Goal: Task Accomplishment & Management: Complete application form

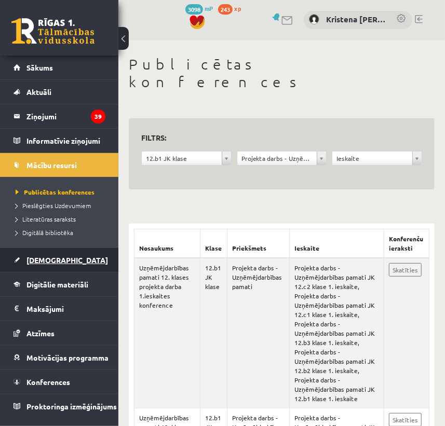
click at [43, 265] on link "[DEMOGRAPHIC_DATA]" at bounding box center [60, 260] width 92 height 24
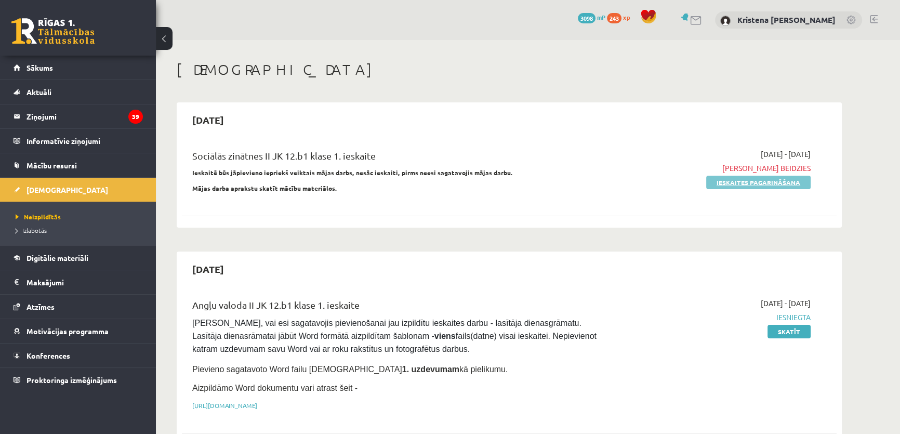
click at [445, 184] on link "Ieskaites pagarināšana" at bounding box center [758, 183] width 104 height 14
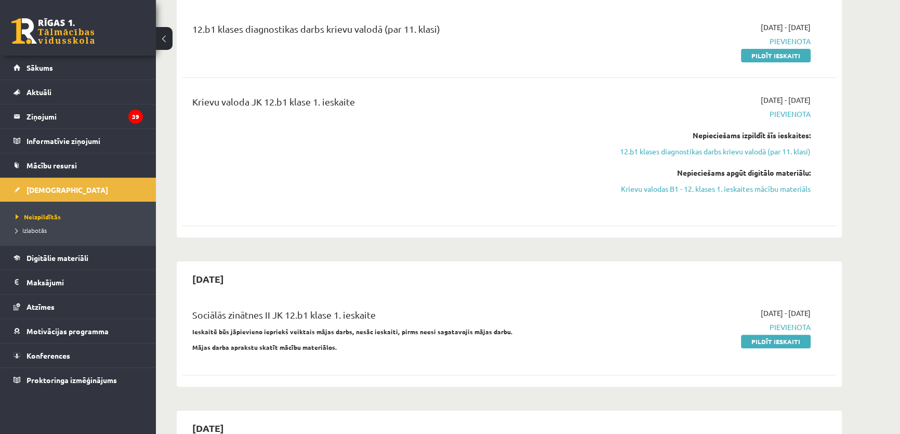
scroll to position [425, 0]
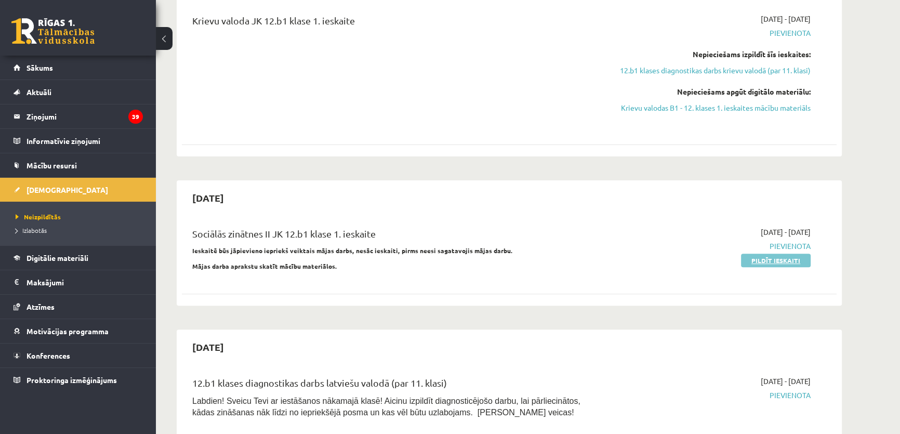
click at [771, 267] on link "Pildīt ieskaiti" at bounding box center [776, 260] width 70 height 14
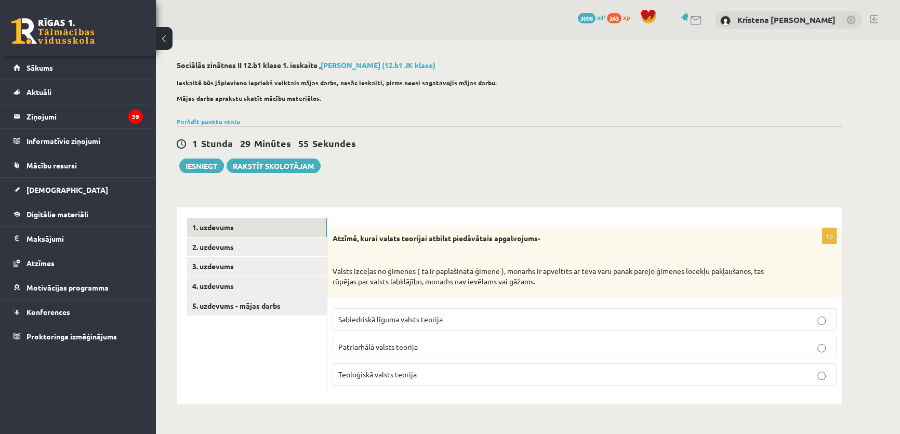
scroll to position [2, 0]
click at [215, 247] on link "2. uzdevums" at bounding box center [257, 246] width 140 height 19
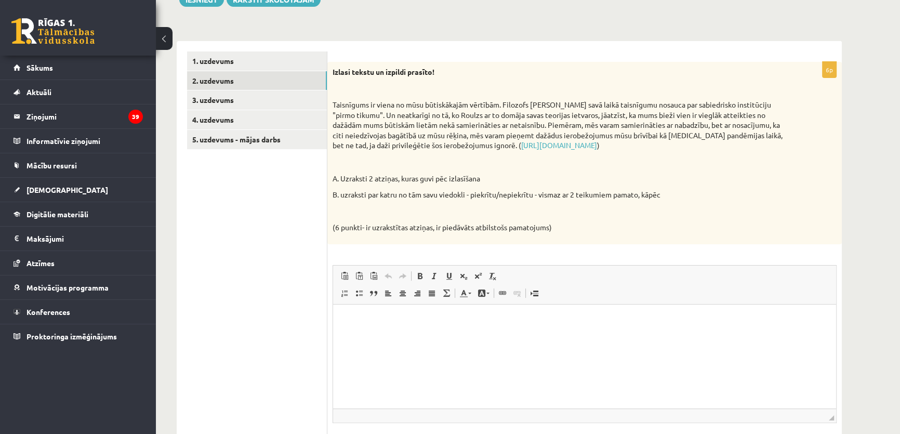
scroll to position [143, 0]
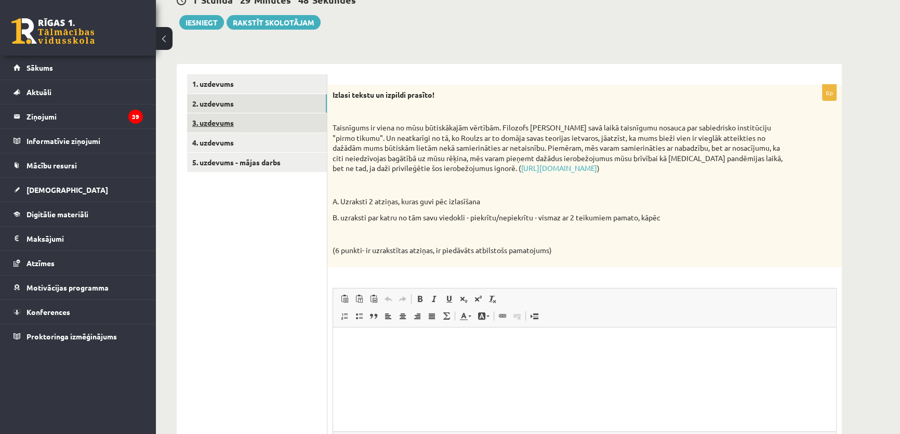
click at [218, 132] on link "3. uzdevums" at bounding box center [257, 122] width 140 height 19
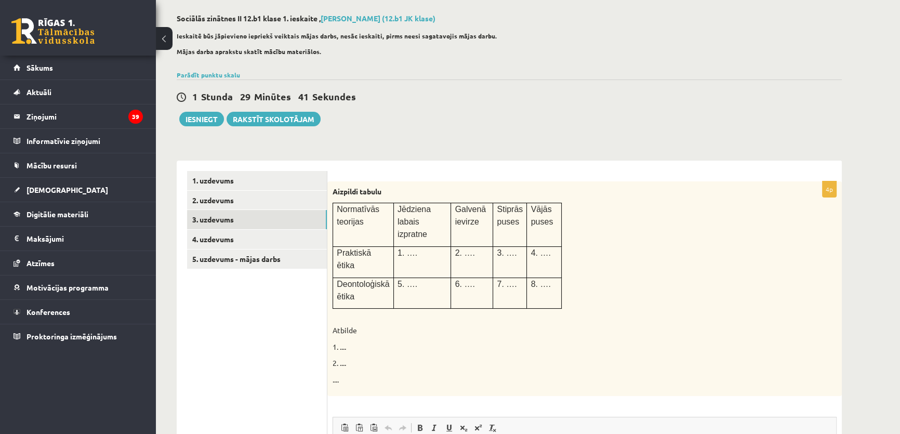
scroll to position [33, 0]
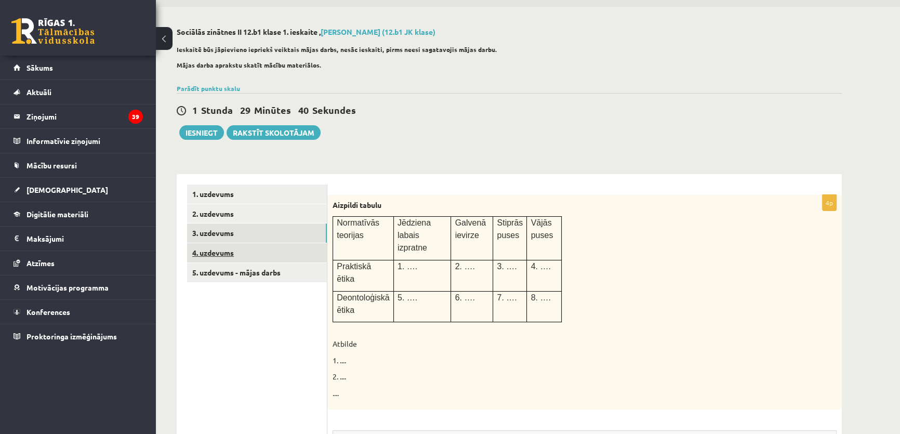
click at [222, 256] on link "4. uzdevums" at bounding box center [257, 252] width 140 height 19
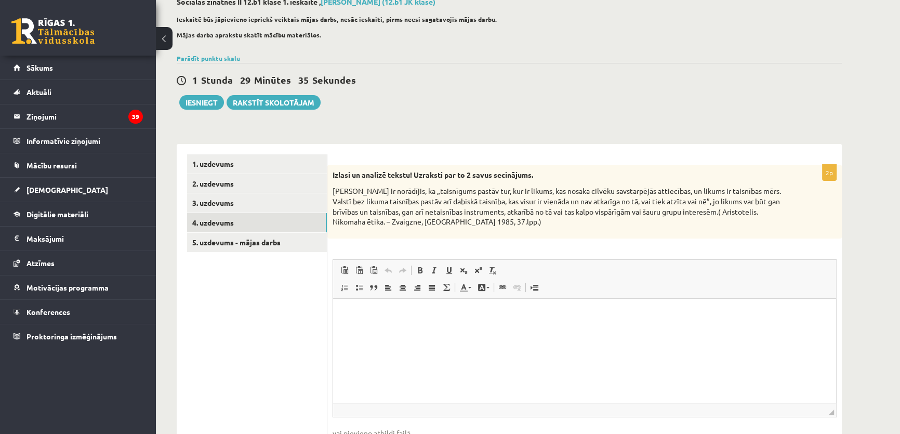
scroll to position [128, 0]
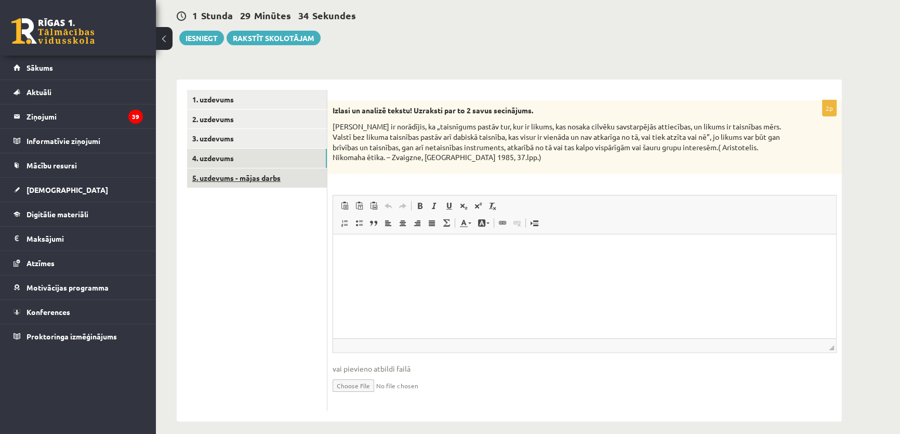
click at [222, 178] on link "5. uzdevums - mājas darbs" at bounding box center [257, 177] width 140 height 19
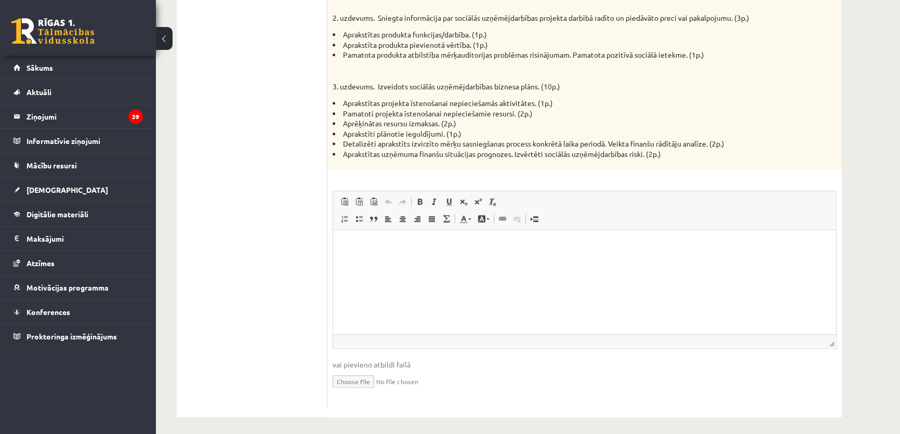
scroll to position [707, 0]
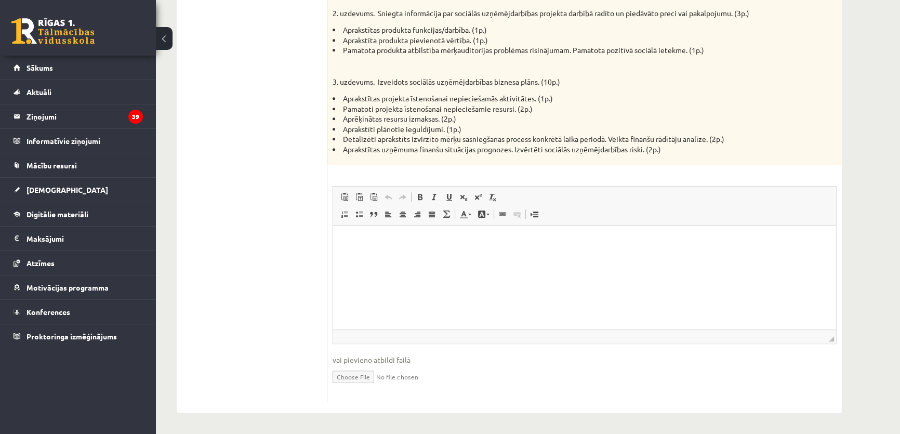
click at [367, 379] on input "file" at bounding box center [584, 375] width 504 height 21
type input "**********"
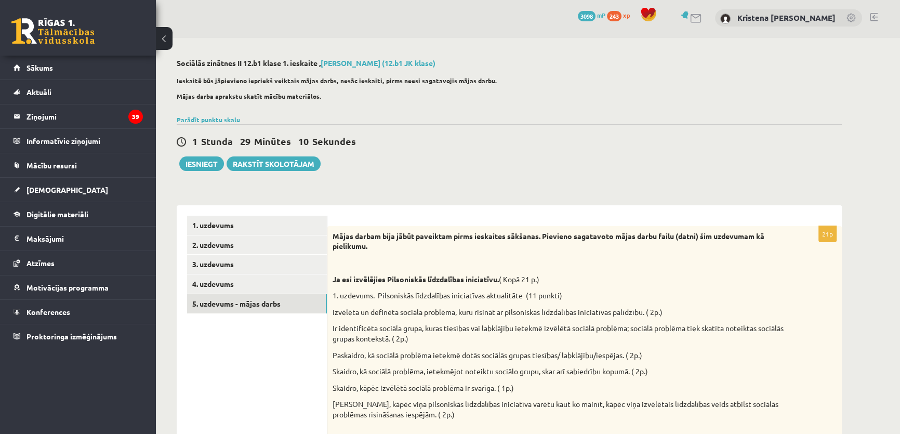
scroll to position [0, 0]
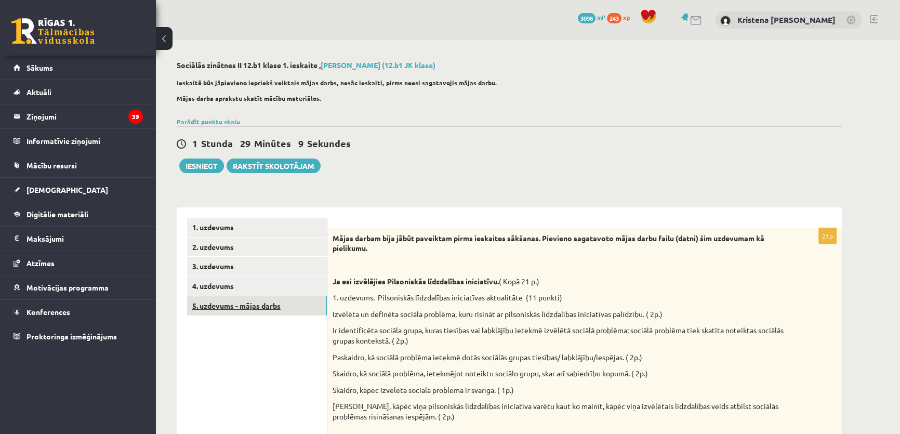
click at [248, 306] on link "5. uzdevums - mājas darbs" at bounding box center [257, 305] width 140 height 19
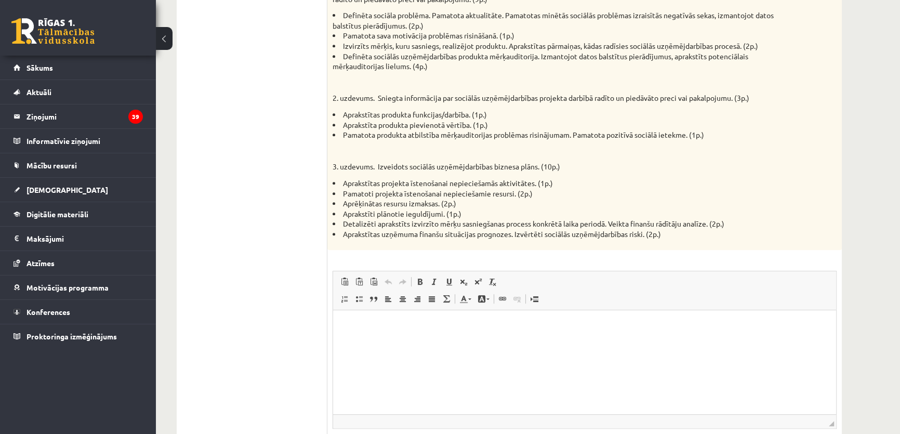
scroll to position [719, 0]
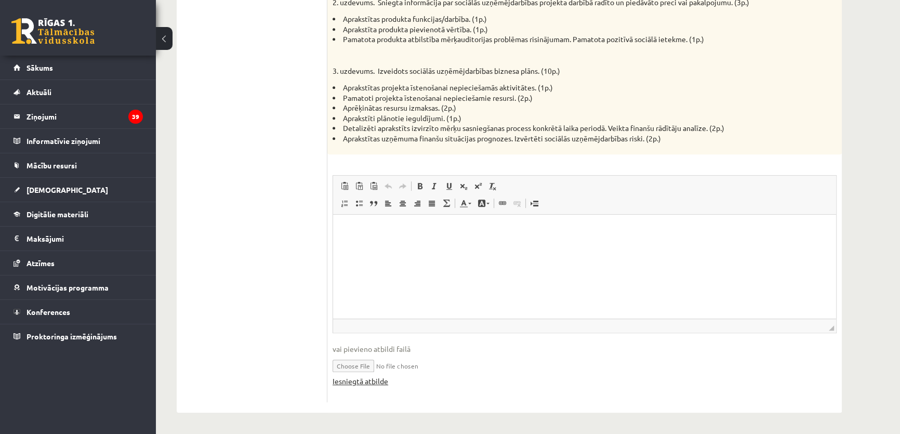
click at [371, 382] on link "Iesniegtā atbilde" at bounding box center [360, 381] width 56 height 11
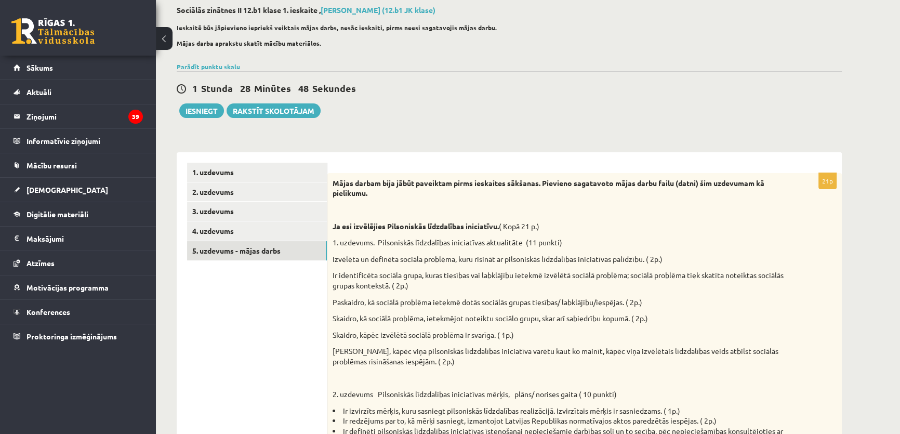
scroll to position [11, 0]
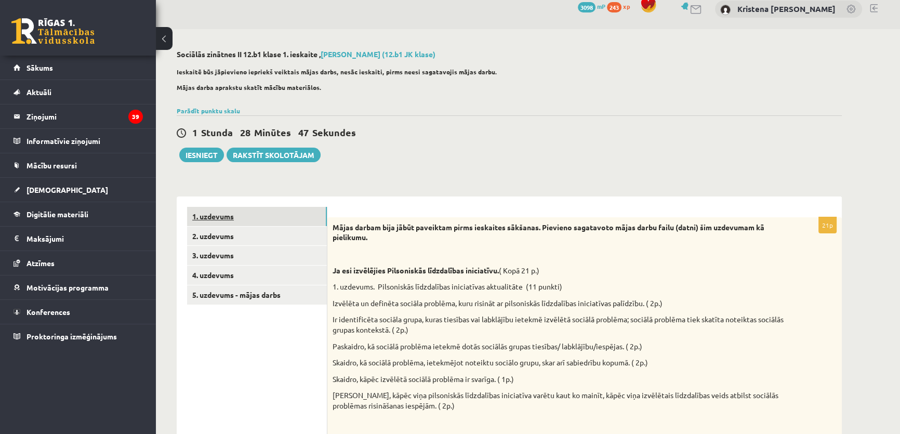
click at [229, 217] on link "1. uzdevums" at bounding box center [257, 216] width 140 height 19
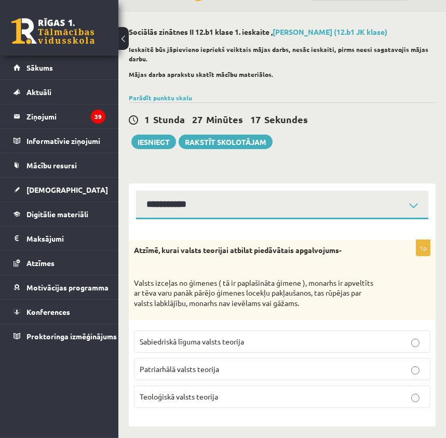
scroll to position [43, 0]
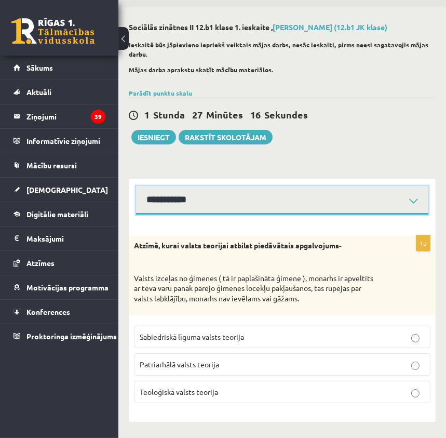
click at [205, 186] on select "**********" at bounding box center [282, 200] width 292 height 29
select select "**********"
click at [136, 186] on select "**********" at bounding box center [282, 200] width 292 height 29
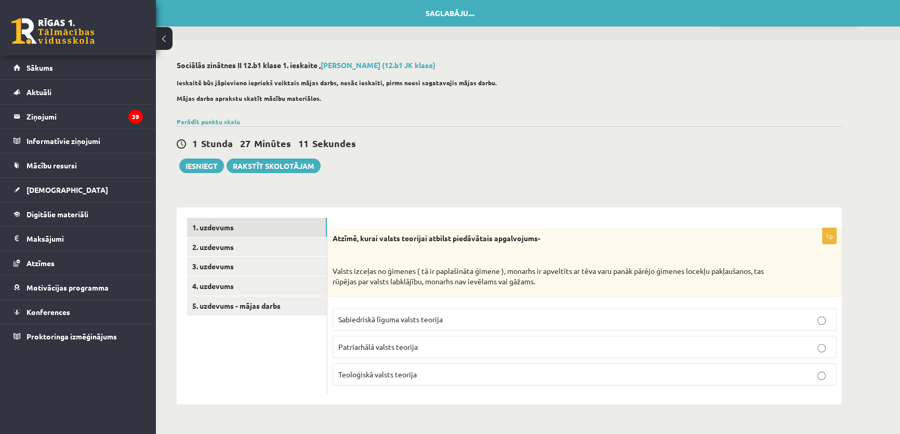
scroll to position [2, 0]
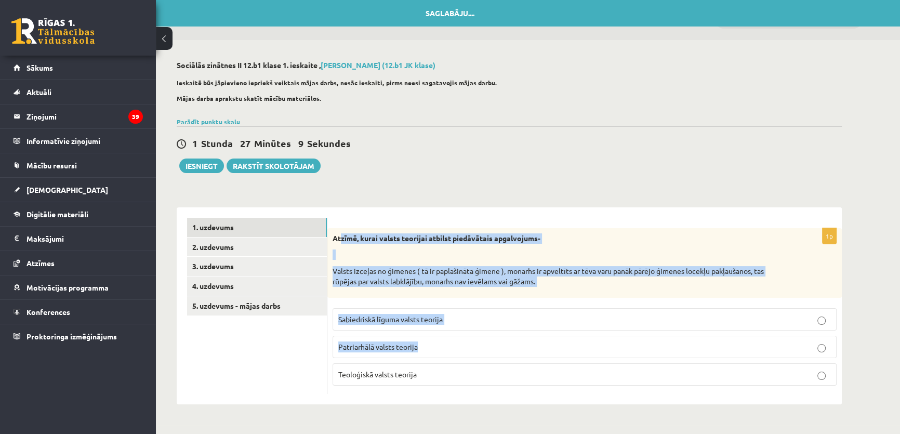
drag, startPoint x: 374, startPoint y: 241, endPoint x: 473, endPoint y: 301, distance: 115.8
click at [599, 352] on div "1p Atzīmē, kurai valsts teorijai atbilst piedāvātais apgalvojums- Valsts izceļa…" at bounding box center [584, 311] width 514 height 166
click at [238, 224] on link "1. uzdevums" at bounding box center [257, 227] width 140 height 19
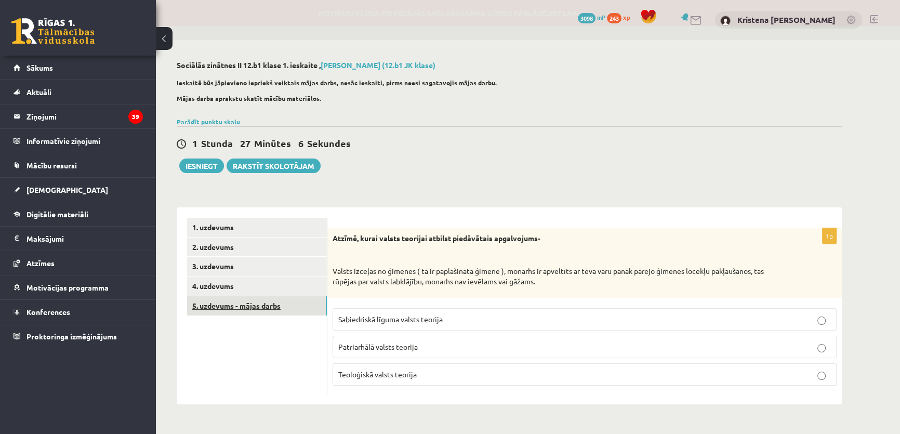
click at [269, 306] on link "5. uzdevums - mājas darbs" at bounding box center [257, 305] width 140 height 19
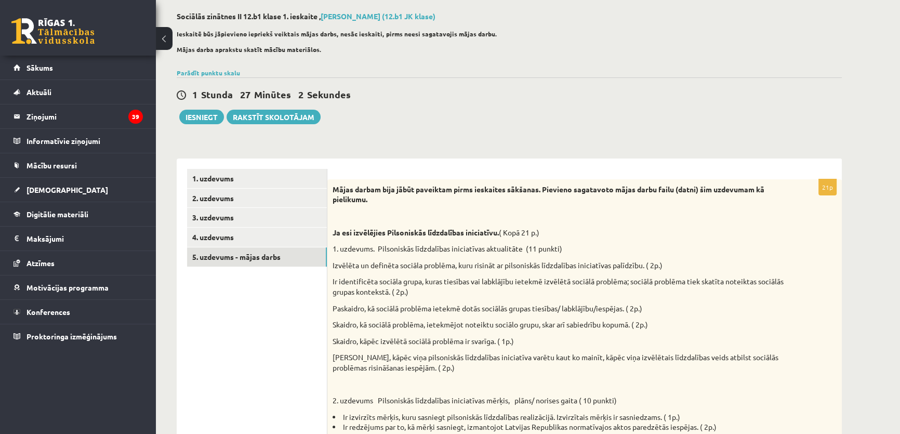
scroll to position [0, 0]
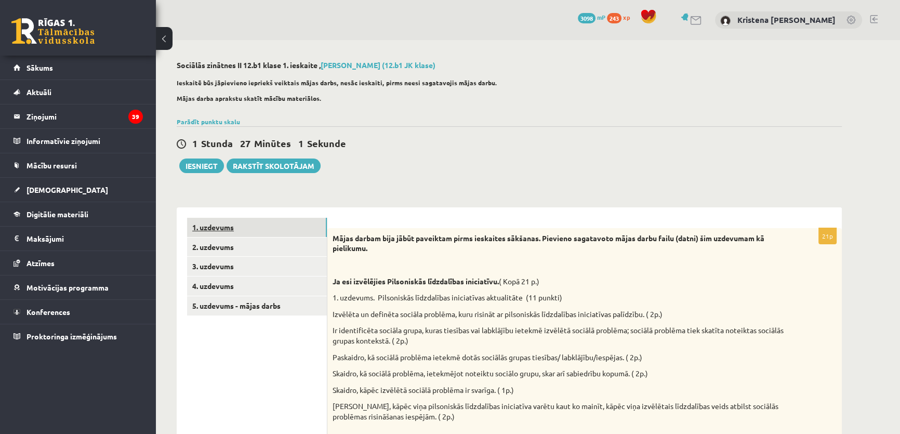
click at [219, 231] on link "1. uzdevums" at bounding box center [257, 227] width 140 height 19
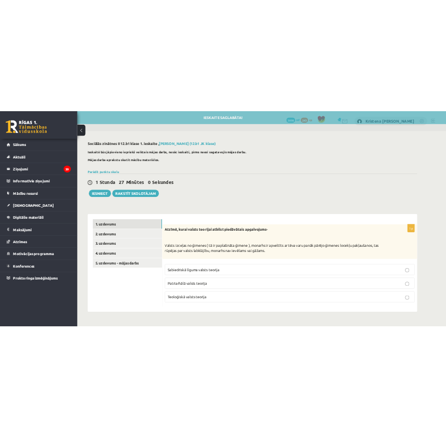
scroll to position [2, 0]
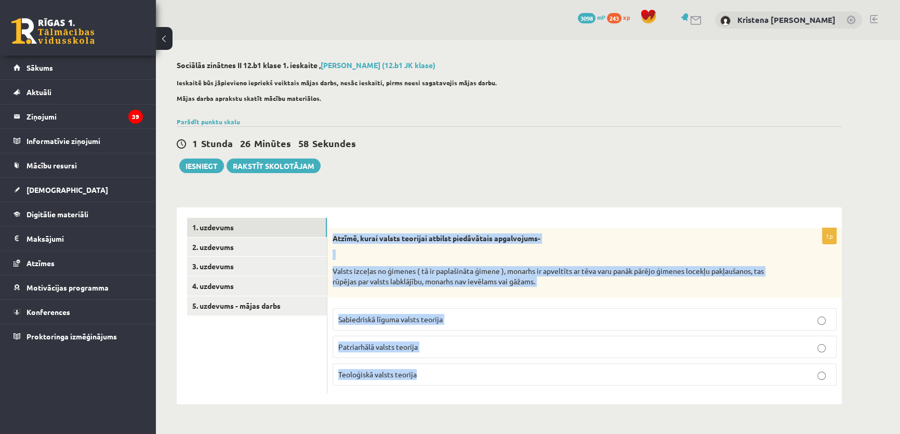
drag, startPoint x: 329, startPoint y: 238, endPoint x: 458, endPoint y: 384, distance: 194.7
click at [458, 384] on div "1p Atzīmē, kurai valsts teorijai atbilst piedāvātais apgalvojums- Valsts izceļa…" at bounding box center [584, 311] width 514 height 166
copy div "Atzīmē, kurai valsts teorijai atbilst piedāvātais apgalvojums- Valsts izceļas n…"
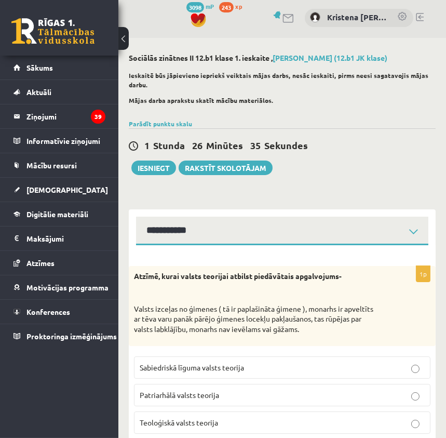
click at [232, 400] on p "Patriarhālā valsts teorija" at bounding box center [282, 395] width 285 height 11
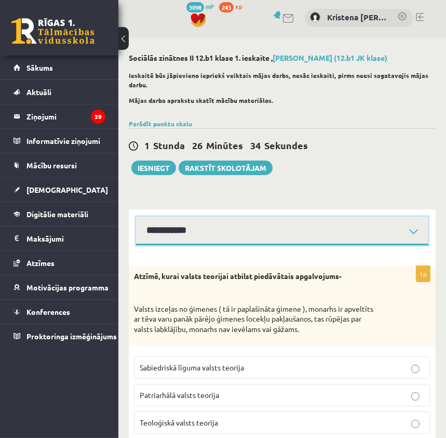
click at [223, 236] on select "**********" at bounding box center [282, 231] width 292 height 29
click at [136, 222] on select "**********" at bounding box center [282, 231] width 292 height 29
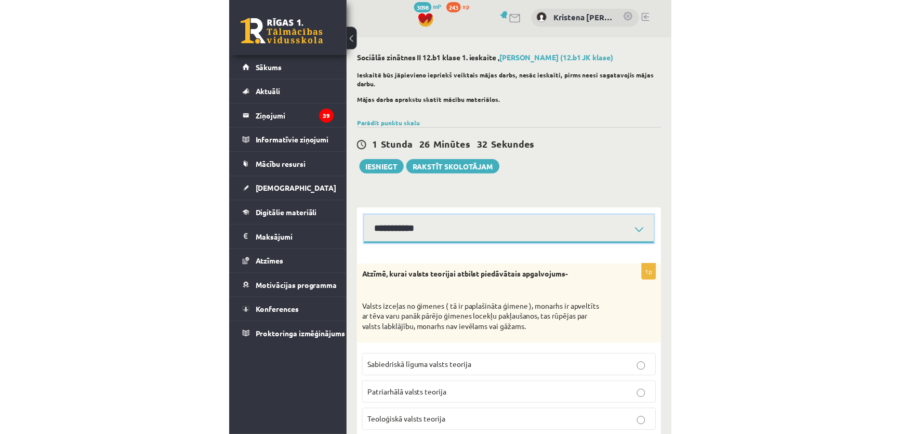
scroll to position [0, 0]
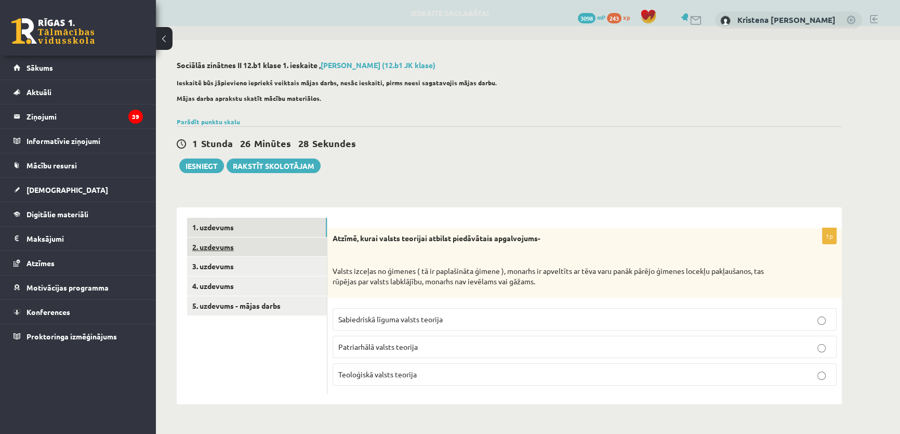
click at [222, 251] on link "2. uzdevums" at bounding box center [257, 246] width 140 height 19
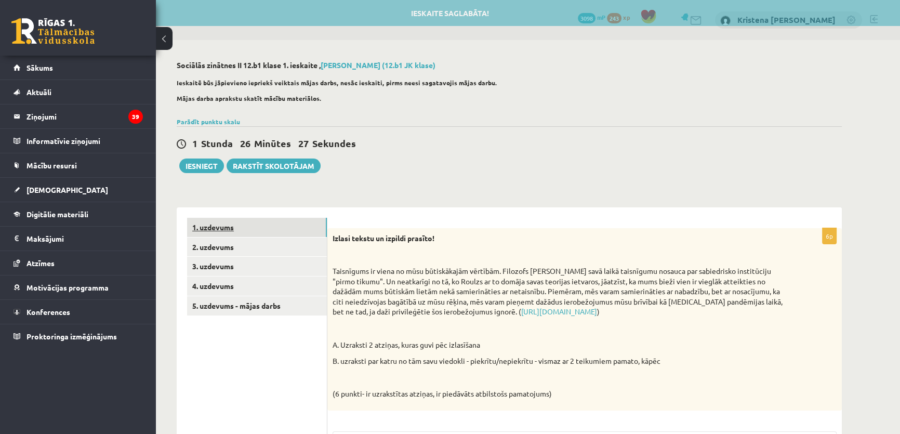
click at [221, 228] on link "1. uzdevums" at bounding box center [257, 227] width 140 height 19
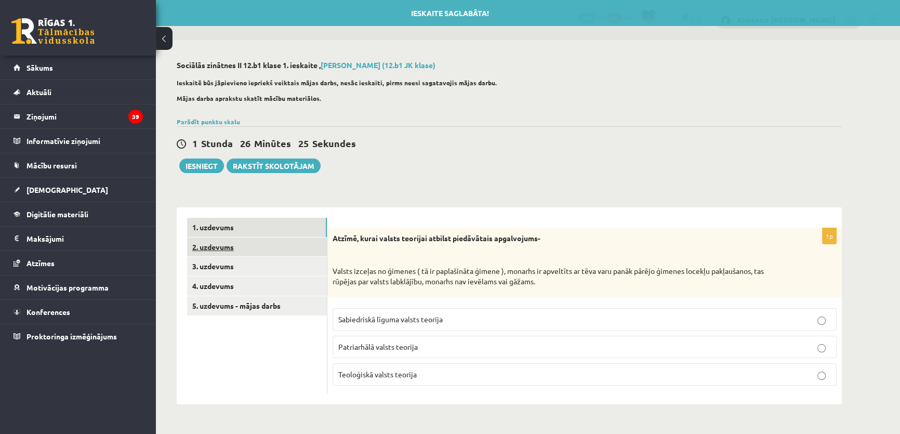
click at [216, 252] on link "2. uzdevums" at bounding box center [257, 246] width 140 height 19
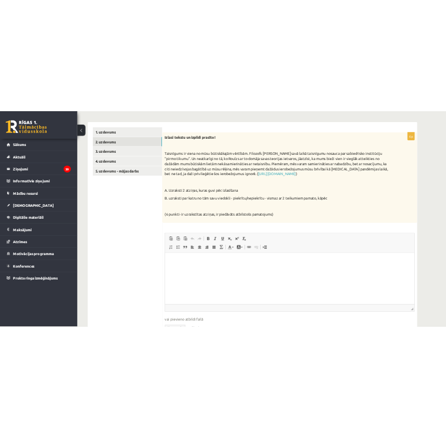
scroll to position [189, 0]
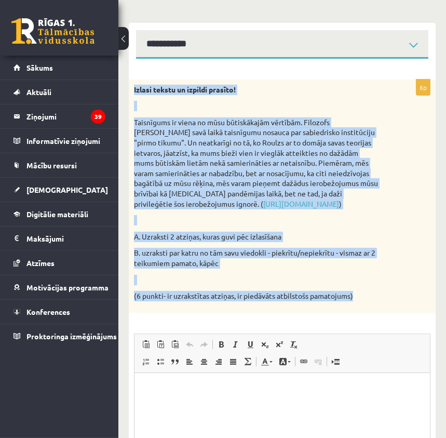
drag, startPoint x: 132, startPoint y: 91, endPoint x: 361, endPoint y: 322, distance: 325.1
click at [361, 313] on div "Izlasi tekstu un izpildi prasīto! Taisnīgums ir viena no mūsu būtiskākajām vērt…" at bounding box center [282, 195] width 307 height 233
copy div "Izlasi tekstu un izpildi prasīto! Taisnīgums ir viena no mūsu būtiskākajām vērt…"
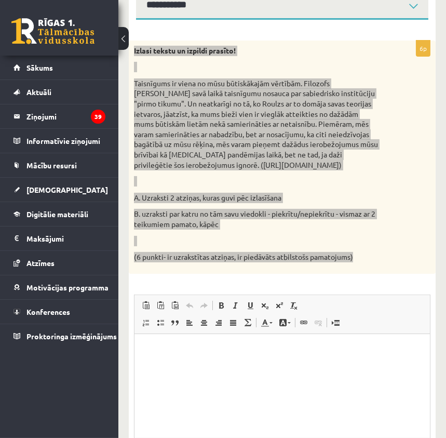
scroll to position [330, 0]
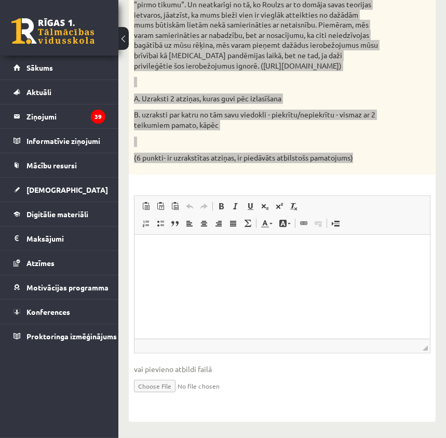
click at [237, 259] on html at bounding box center [282, 250] width 296 height 32
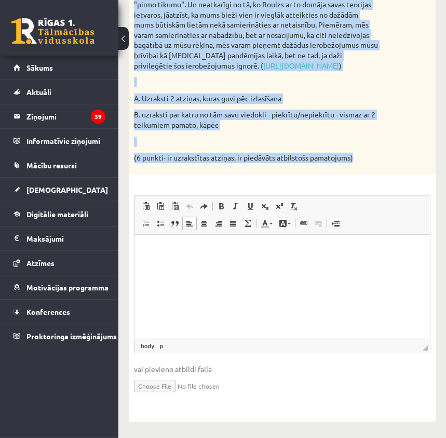
click at [440, 35] on div "**********" at bounding box center [282, 75] width 328 height 724
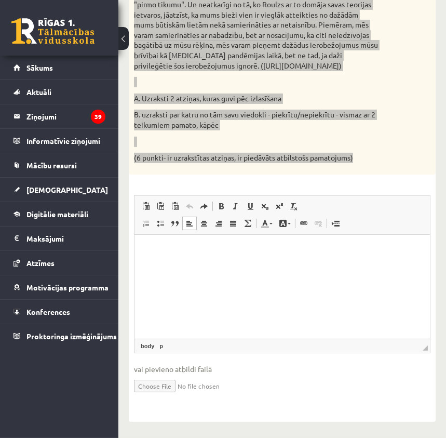
click at [218, 262] on html at bounding box center [282, 250] width 296 height 32
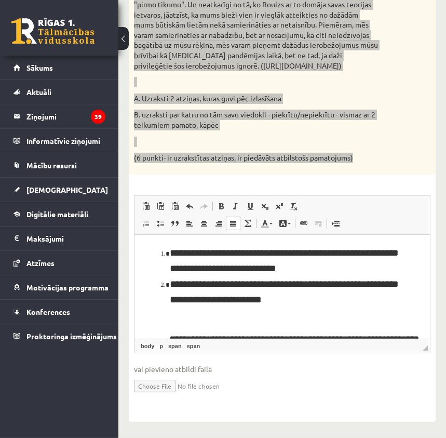
scroll to position [300, 0]
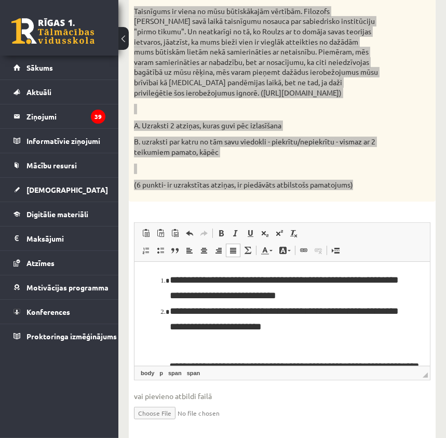
drag, startPoint x: 167, startPoint y: 279, endPoint x: 151, endPoint y: 277, distance: 16.2
click at [151, 277] on ol "**********" at bounding box center [281, 303] width 275 height 62
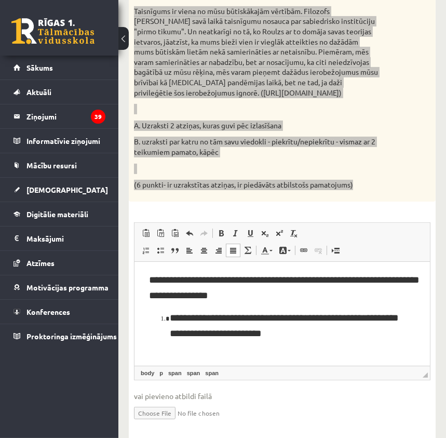
click at [169, 312] on li "**********" at bounding box center [283, 325] width 229 height 31
click at [157, 276] on span "**********" at bounding box center [284, 286] width 271 height 25
drag, startPoint x: 155, startPoint y: 316, endPoint x: 181, endPoint y: 319, distance: 25.6
click at [155, 315] on span "**********" at bounding box center [284, 324] width 271 height 25
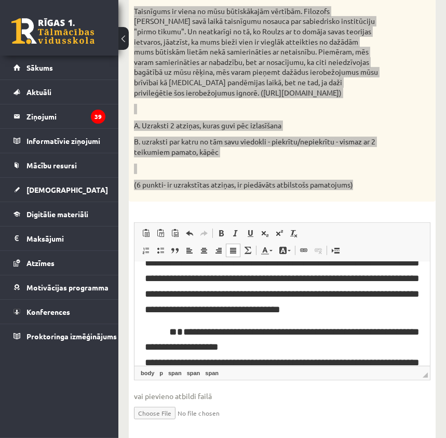
scroll to position [47, 0]
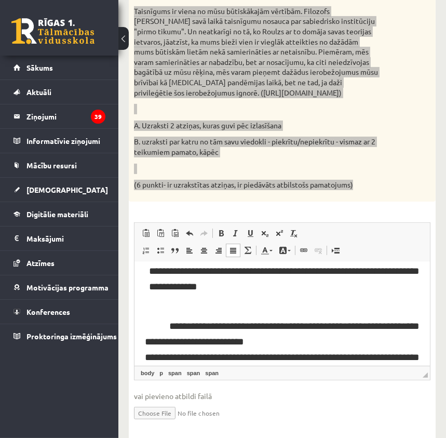
click at [162, 324] on p "**********" at bounding box center [281, 364] width 275 height 93
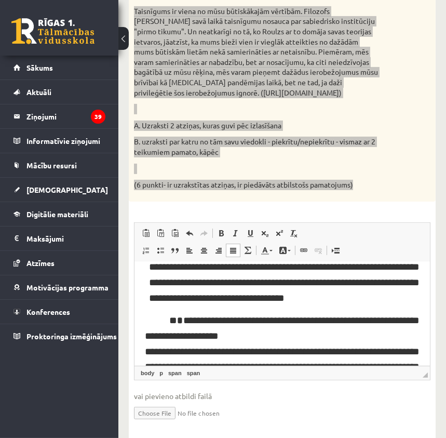
scroll to position [141, 0]
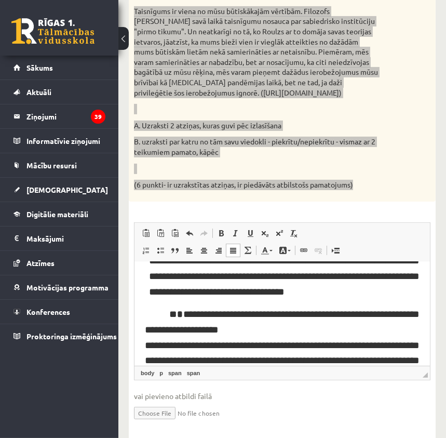
click at [163, 324] on p "**********" at bounding box center [281, 344] width 275 height 77
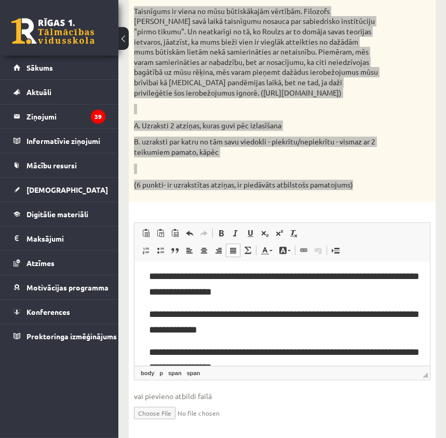
scroll to position [0, 0]
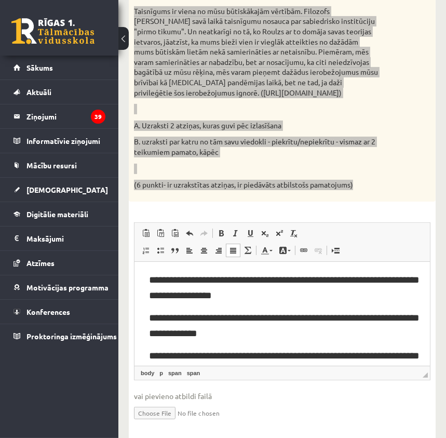
click at [248, 333] on p "**********" at bounding box center [284, 325] width 271 height 31
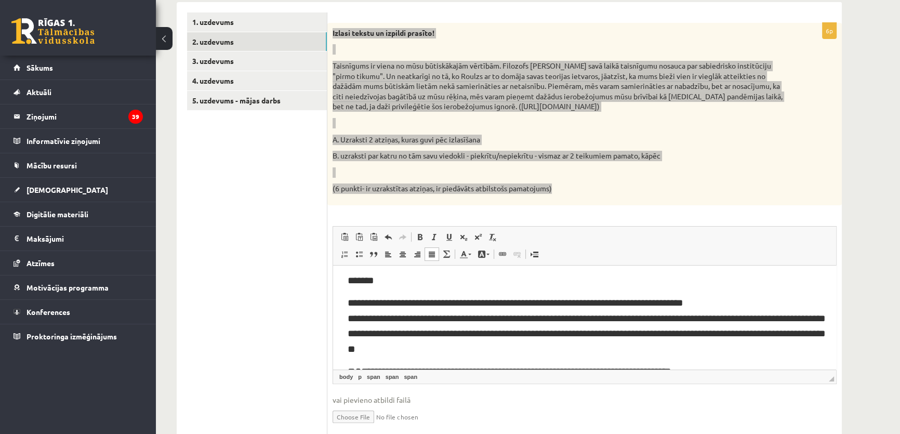
scroll to position [99, 0]
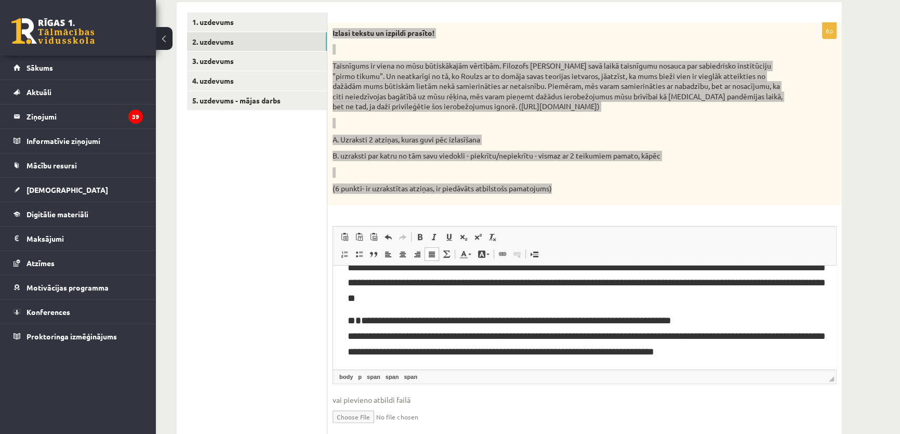
click at [445, 327] on p "**********" at bounding box center [587, 335] width 478 height 47
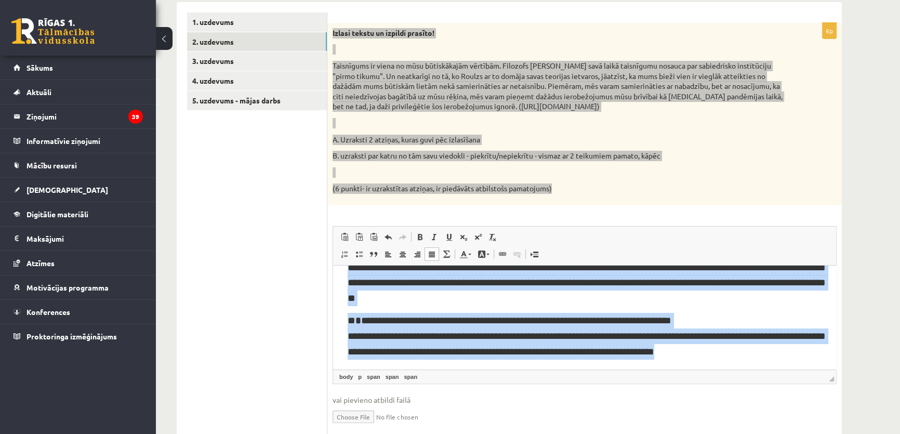
copy body "**********"
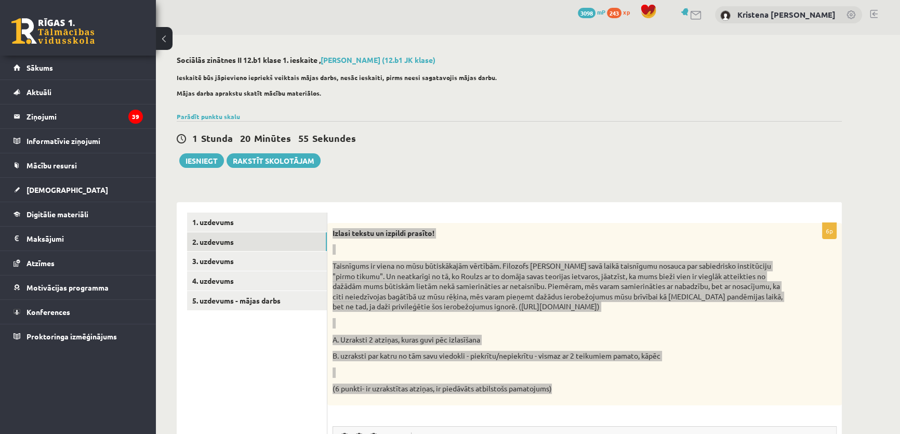
scroll to position [0, 0]
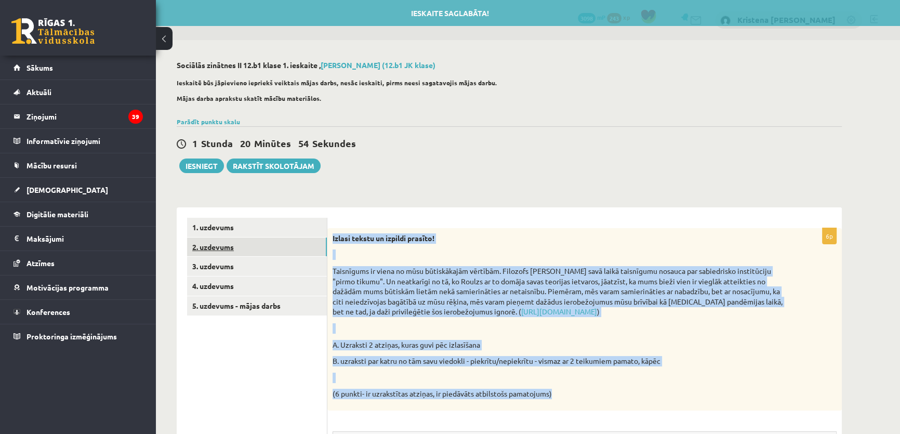
click at [218, 253] on link "2. uzdevums" at bounding box center [257, 246] width 140 height 19
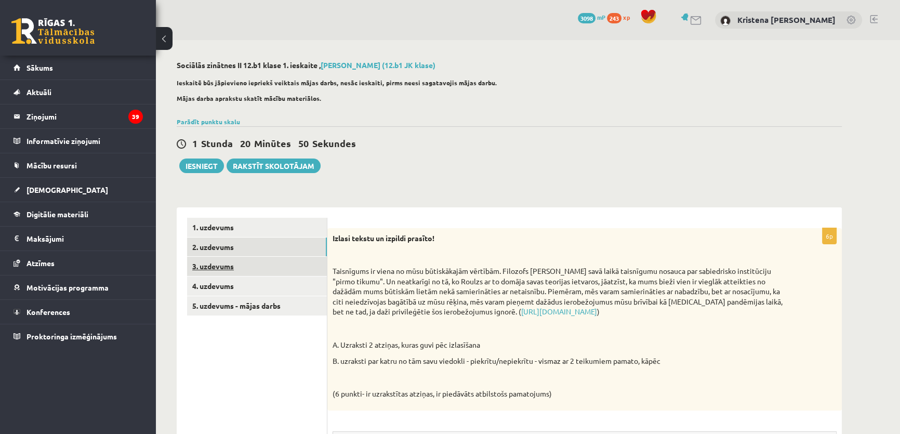
click at [223, 268] on link "3. uzdevums" at bounding box center [257, 266] width 140 height 19
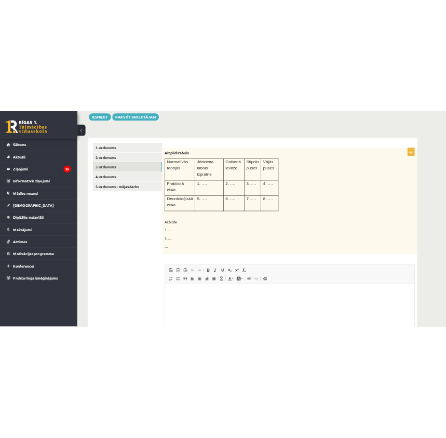
scroll to position [128, 0]
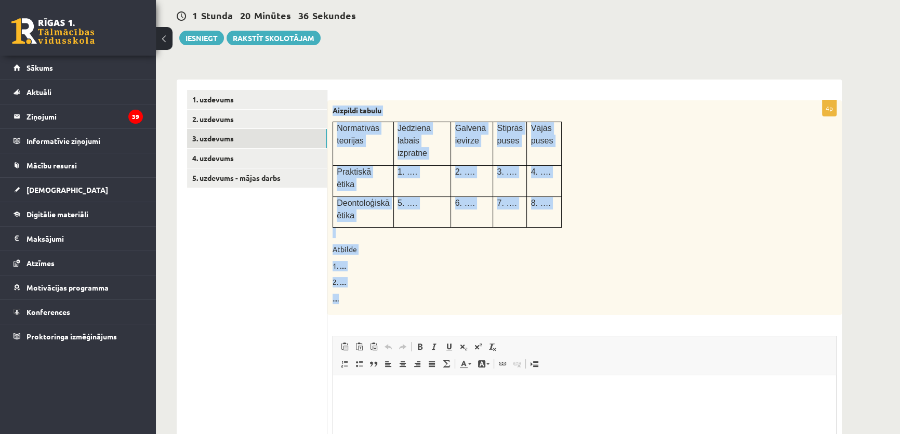
drag, startPoint x: 332, startPoint y: 115, endPoint x: 560, endPoint y: 299, distance: 293.3
click at [560, 299] on div "Aizpildi tabulu Normatīvās teorijas Jēdziena labais izpratne Galvenā ievirze St…" at bounding box center [584, 207] width 514 height 215
copy div "Aizpildi tabulu Normatīvās teorijas Jēdziena labais izpratne Galvenā ievirze St…"
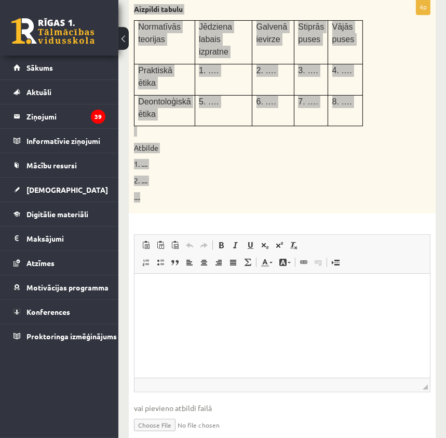
scroll to position [270, 0]
click at [203, 305] on html at bounding box center [282, 289] width 296 height 32
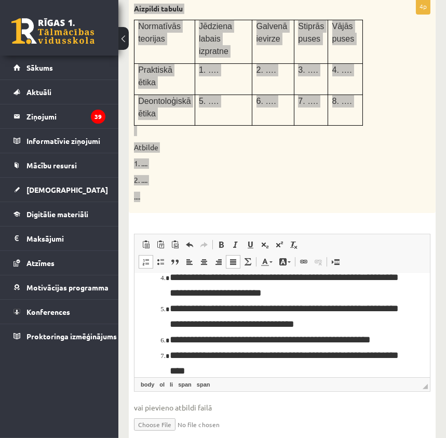
scroll to position [94, 0]
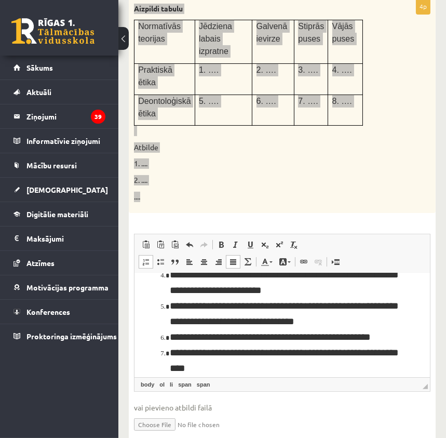
click at [145, 258] on span at bounding box center [146, 262] width 8 height 8
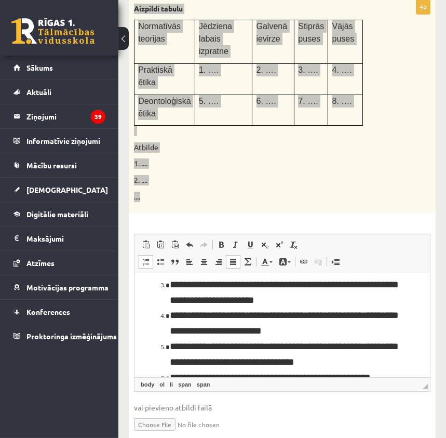
scroll to position [0, 0]
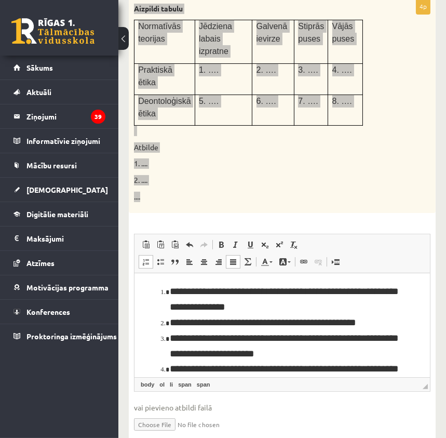
click at [265, 333] on span "**********" at bounding box center [283, 345] width 229 height 25
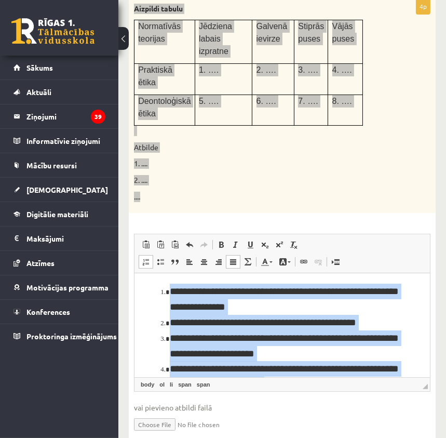
click at [149, 258] on span at bounding box center [146, 262] width 8 height 8
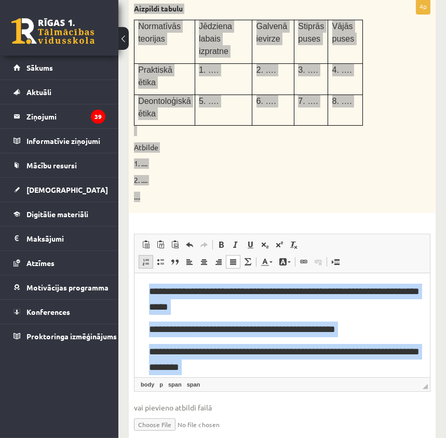
click at [149, 258] on span at bounding box center [146, 262] width 8 height 8
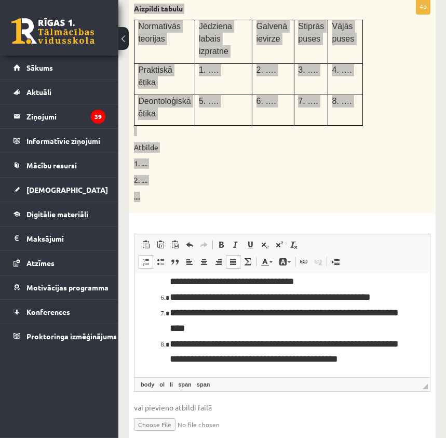
scroll to position [165, 0]
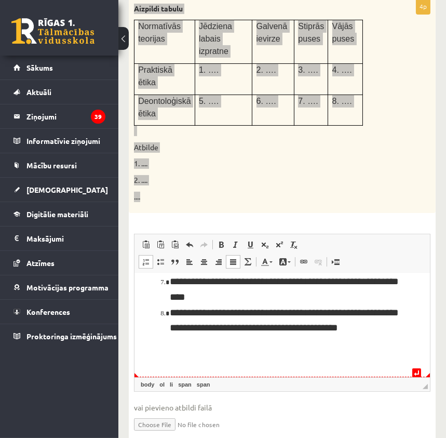
click at [310, 336] on li "**********" at bounding box center [283, 320] width 229 height 31
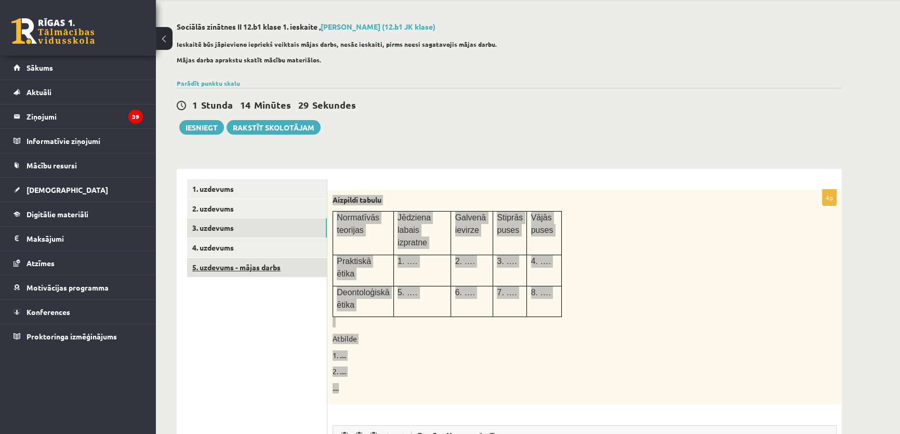
scroll to position [141, 0]
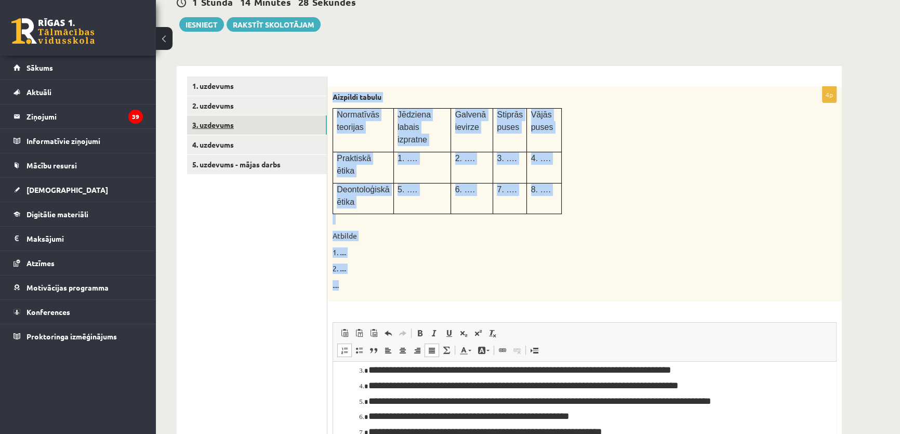
click at [245, 131] on link "3. uzdevums" at bounding box center [257, 124] width 140 height 19
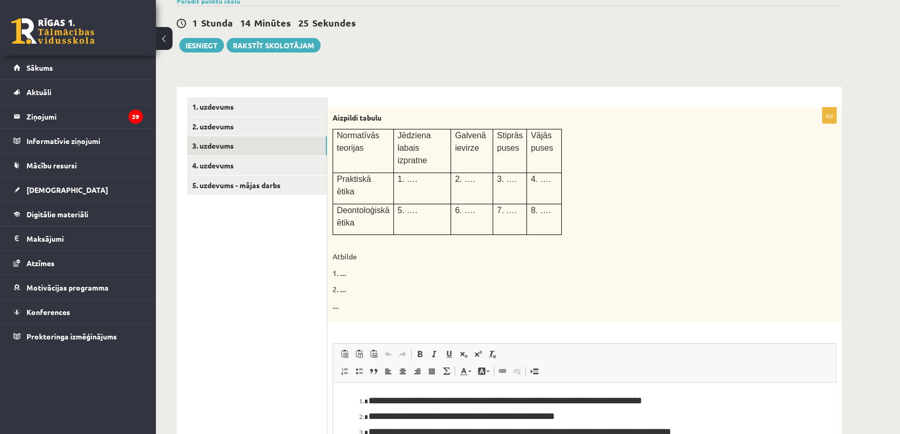
scroll to position [0, 0]
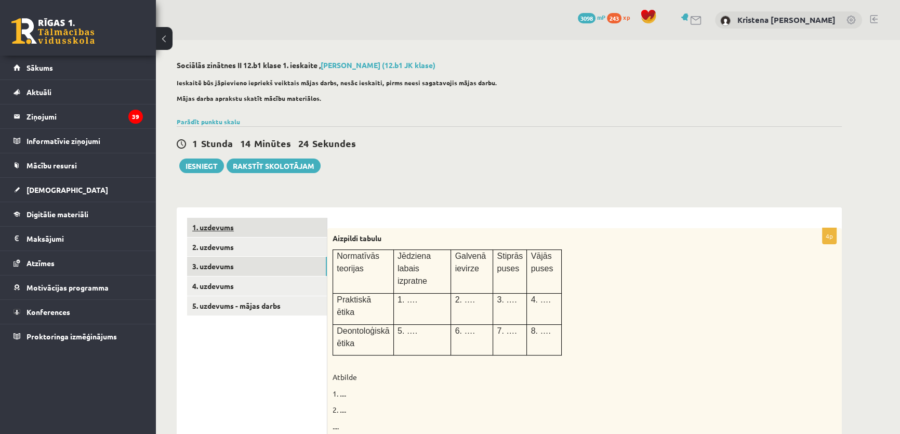
click at [218, 237] on link "1. uzdevums" at bounding box center [257, 227] width 140 height 19
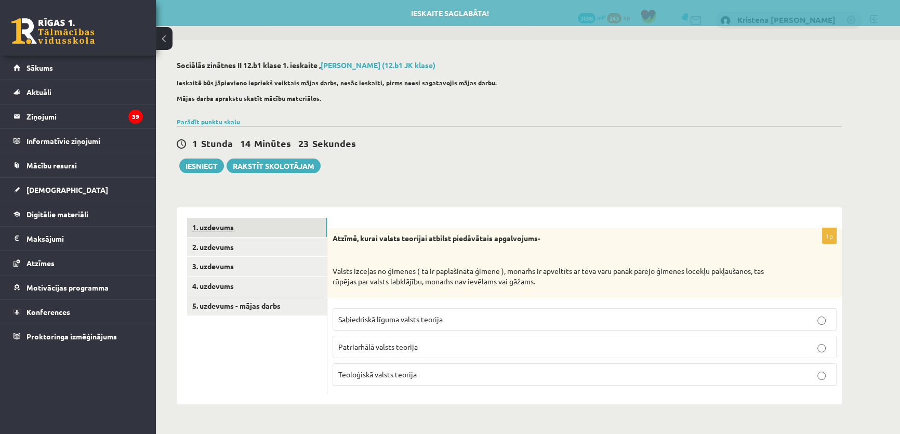
scroll to position [2, 0]
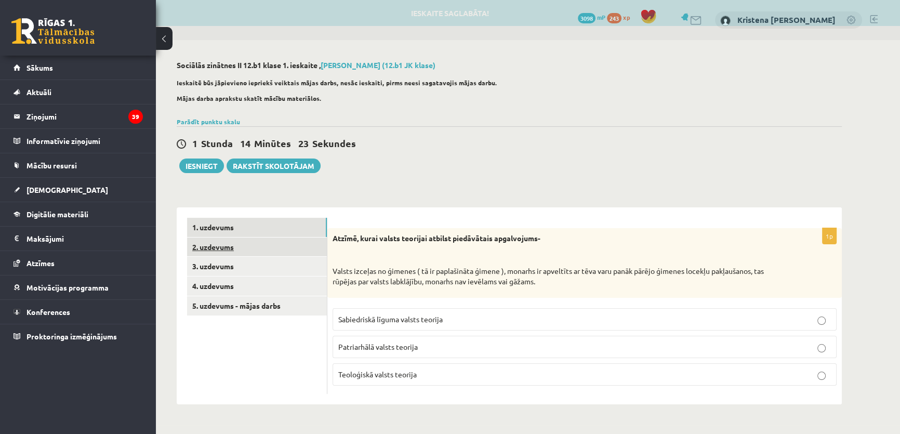
click at [213, 257] on link "2. uzdevums" at bounding box center [257, 246] width 140 height 19
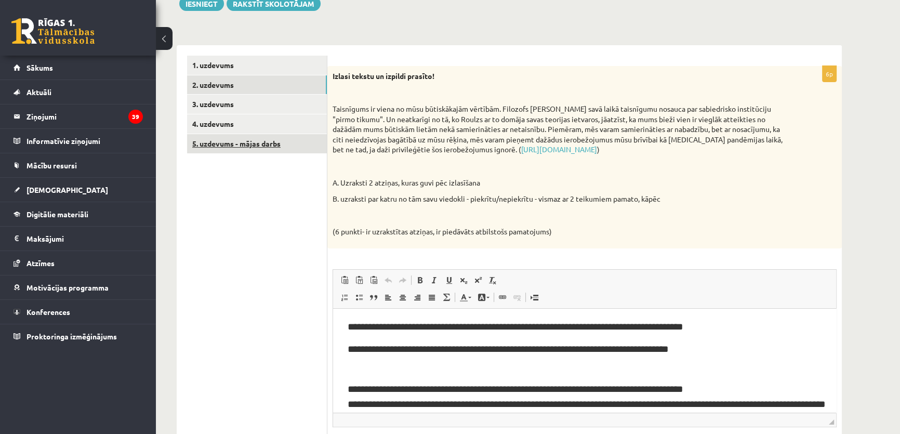
scroll to position [0, 0]
click at [226, 104] on link "3. uzdevums" at bounding box center [257, 104] width 140 height 19
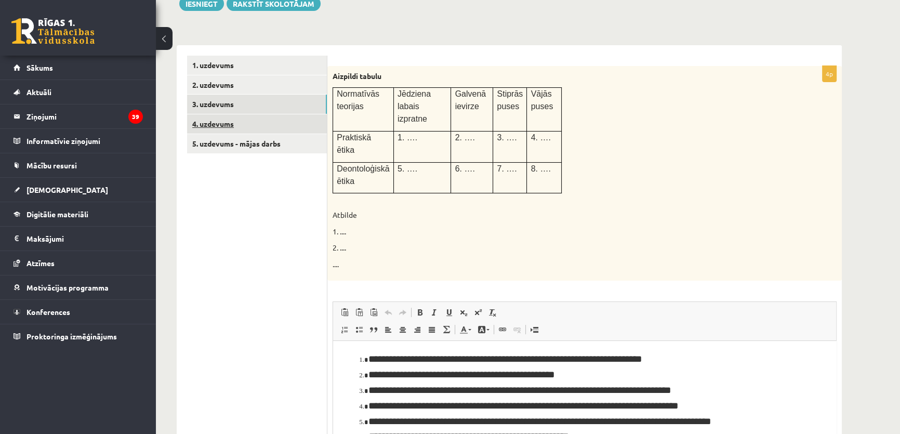
click at [231, 128] on link "4. uzdevums" at bounding box center [257, 123] width 140 height 19
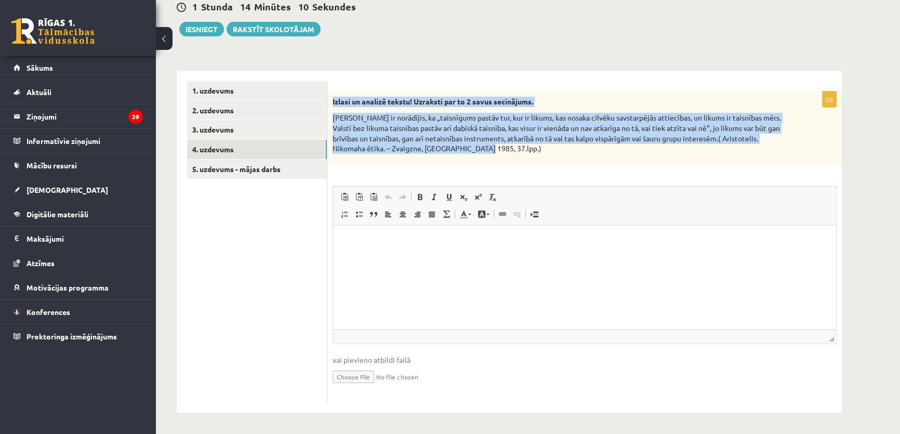
drag, startPoint x: 332, startPoint y: 94, endPoint x: 499, endPoint y: 154, distance: 177.1
click at [499, 154] on div "Izlasi un analizē tekstu! Uzraksti par to 2 savus secinājums. Aristotelis ir no…" at bounding box center [584, 128] width 514 height 74
copy div "Izlasi un analizē tekstu! Uzraksti par to 2 savus secinājums. Aristotelis ir no…"
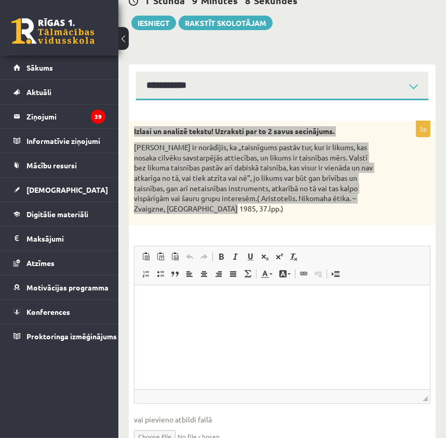
click at [239, 314] on html at bounding box center [282, 301] width 296 height 32
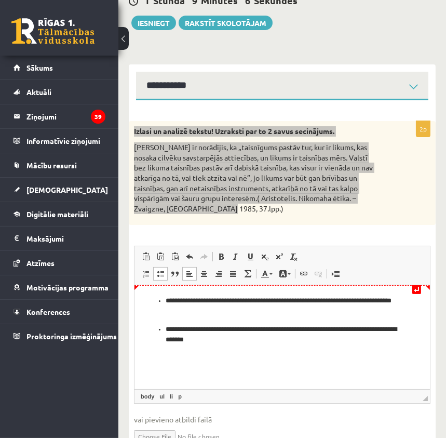
click at [166, 301] on p "**********" at bounding box center [281, 307] width 233 height 22
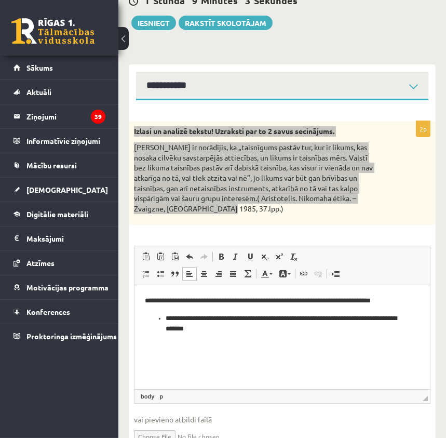
click at [163, 317] on ul "**********" at bounding box center [281, 324] width 275 height 22
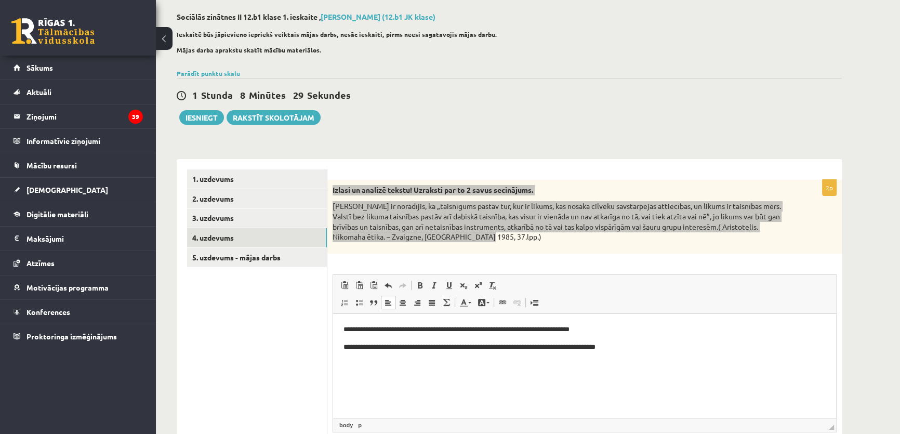
scroll to position [94, 0]
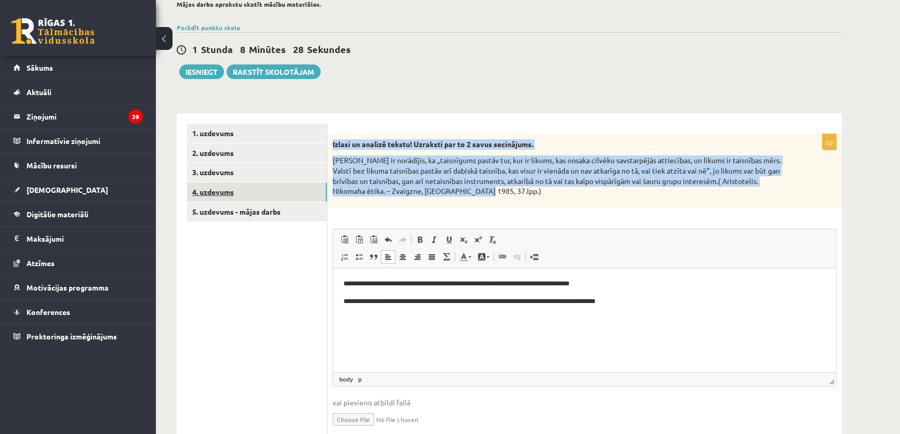
click at [222, 195] on link "4. uzdevums" at bounding box center [257, 191] width 140 height 19
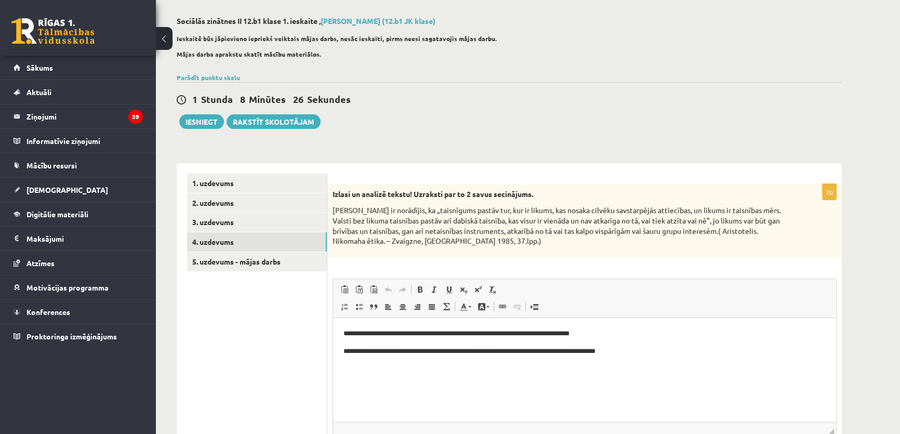
scroll to position [0, 0]
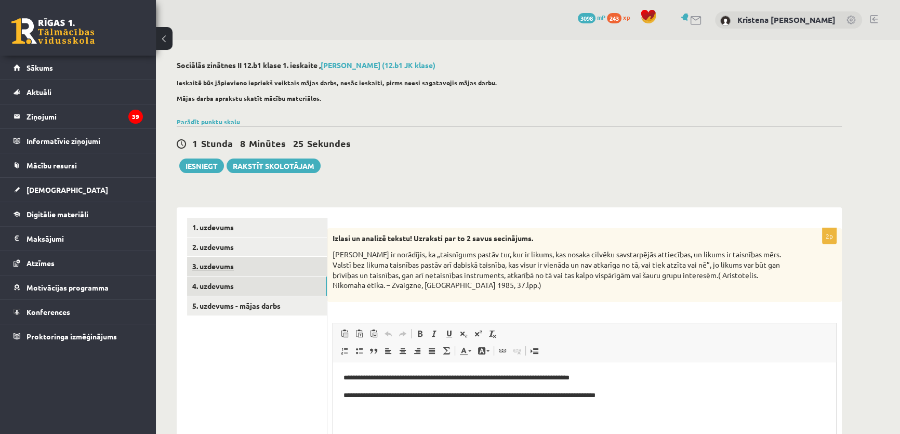
click at [229, 273] on link "3. uzdevums" at bounding box center [257, 266] width 140 height 19
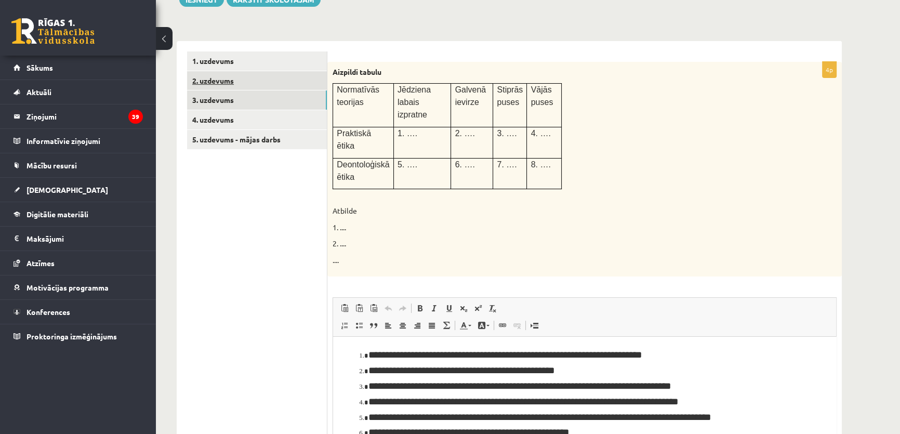
click at [205, 86] on link "2. uzdevums" at bounding box center [257, 80] width 140 height 19
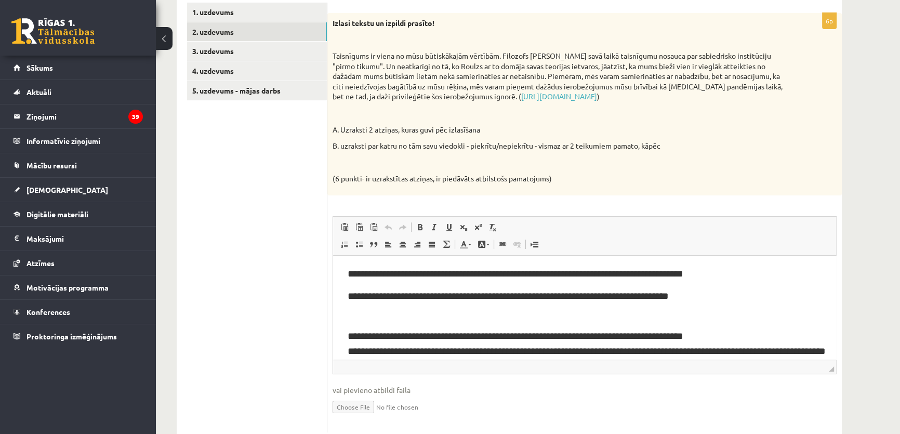
scroll to position [124, 0]
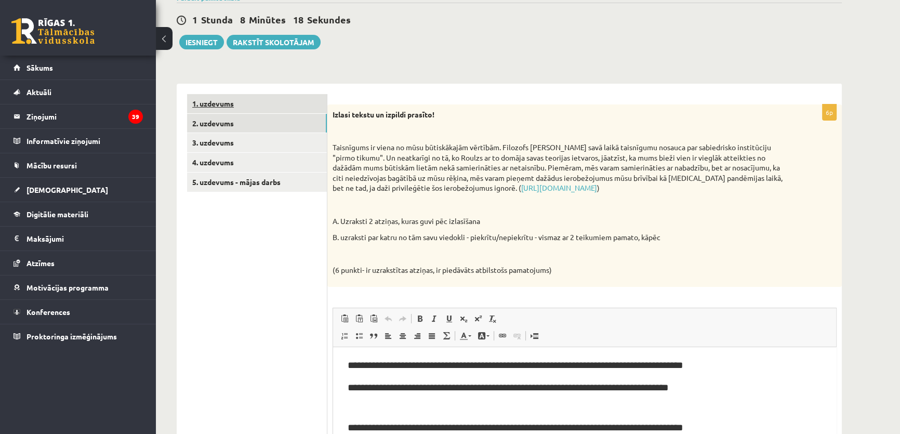
click at [219, 108] on link "1. uzdevums" at bounding box center [257, 103] width 140 height 19
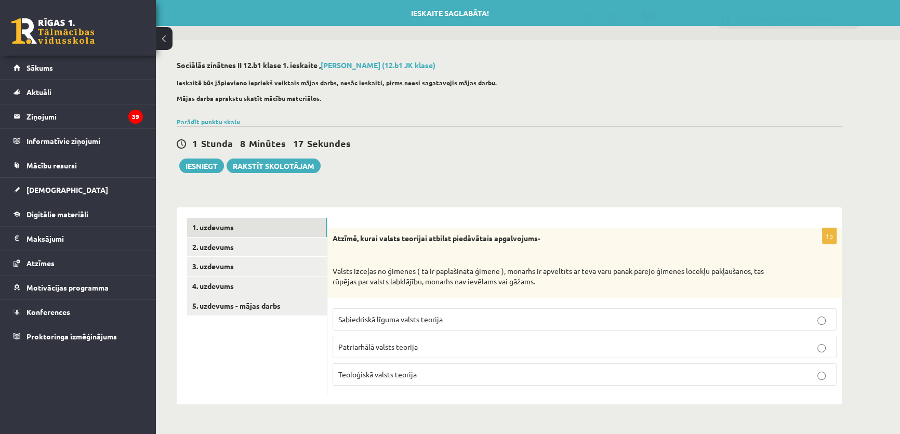
scroll to position [2, 0]
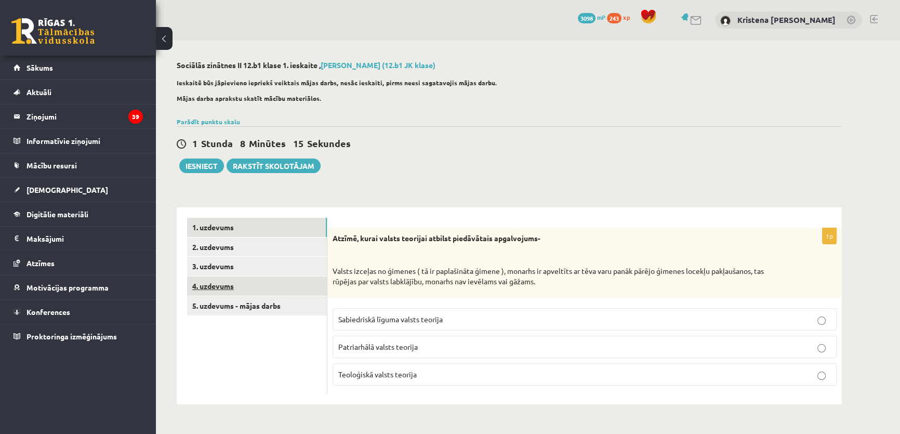
click at [228, 287] on link "4. uzdevums" at bounding box center [257, 285] width 140 height 19
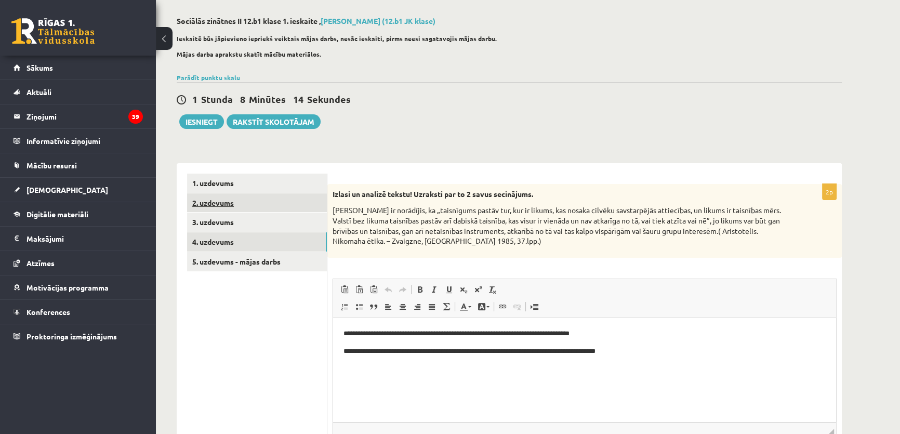
scroll to position [0, 0]
click at [217, 210] on link "2. uzdevums" at bounding box center [257, 202] width 140 height 19
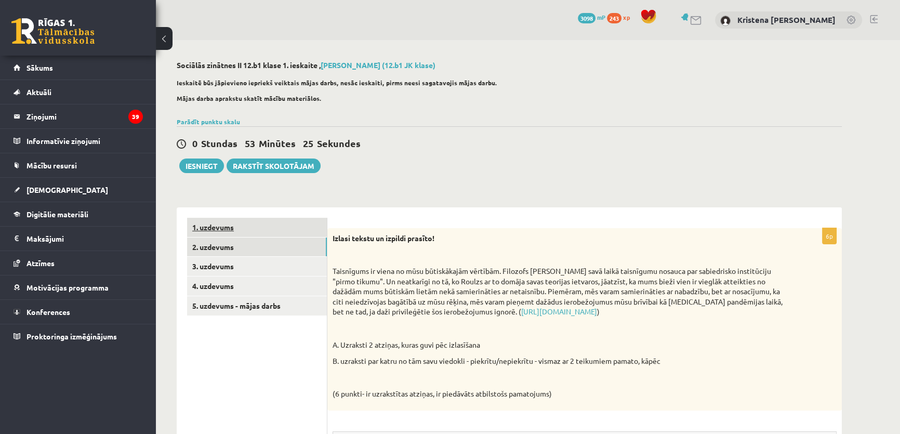
click at [232, 233] on link "1. uzdevums" at bounding box center [257, 227] width 140 height 19
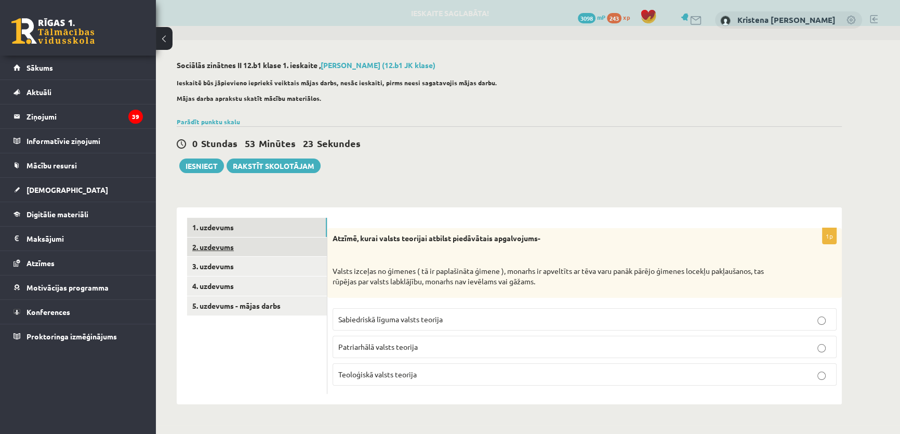
click at [225, 250] on link "2. uzdevums" at bounding box center [257, 246] width 140 height 19
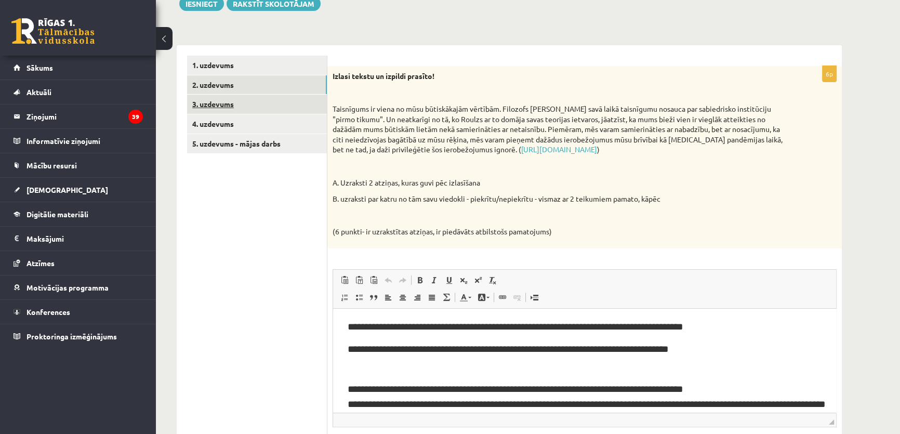
click at [217, 109] on link "3. uzdevums" at bounding box center [257, 104] width 140 height 19
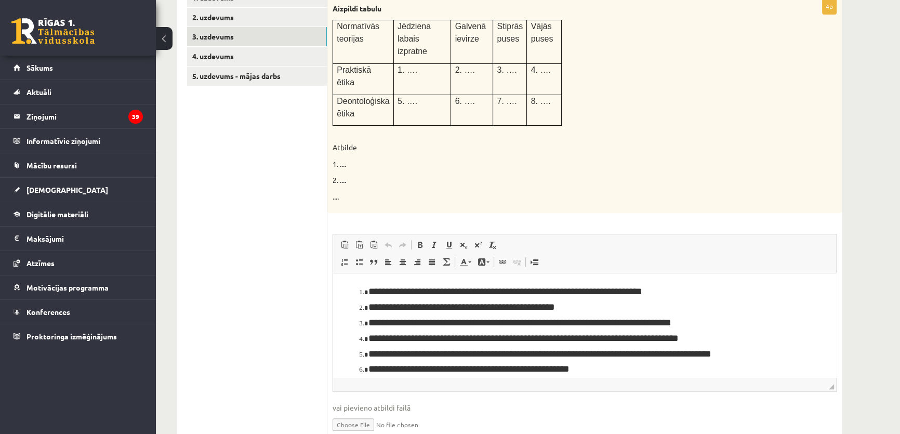
scroll to position [175, 0]
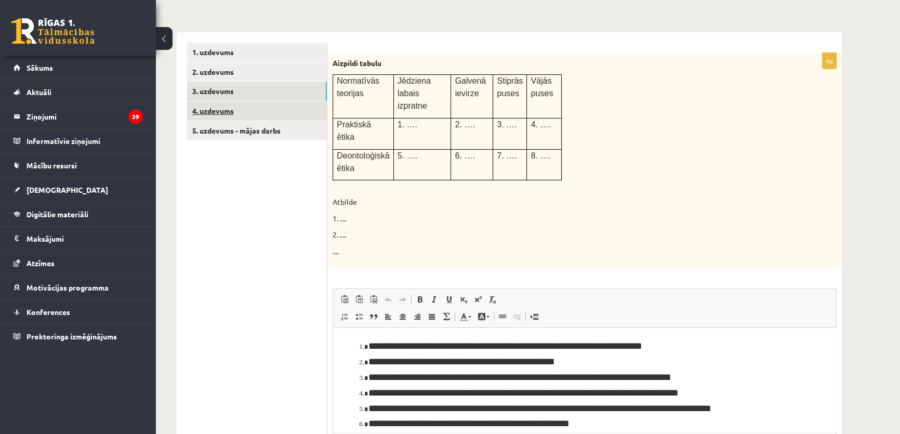
click at [241, 116] on link "4. uzdevums" at bounding box center [257, 110] width 140 height 19
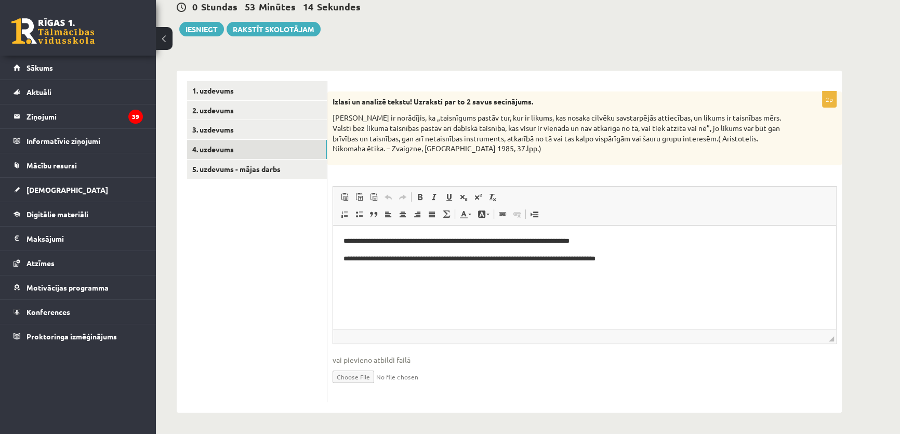
scroll to position [0, 0]
click at [239, 163] on link "5. uzdevums - mājas darbs" at bounding box center [257, 168] width 140 height 19
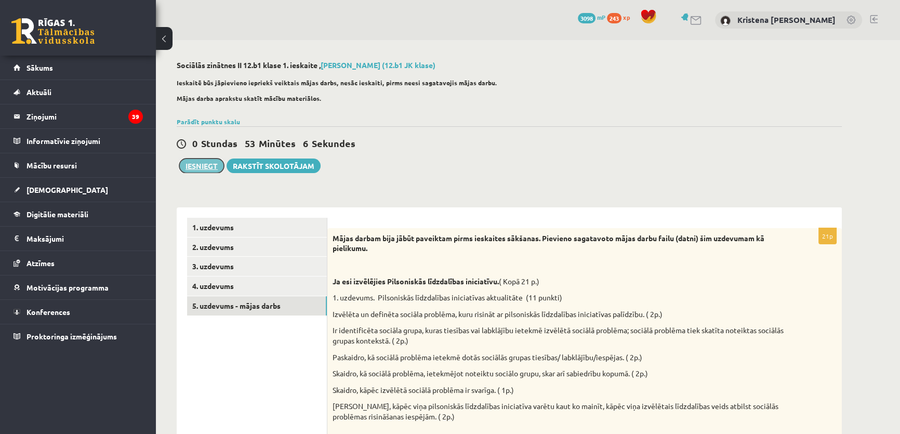
click at [202, 167] on button "Iesniegt" at bounding box center [201, 165] width 45 height 15
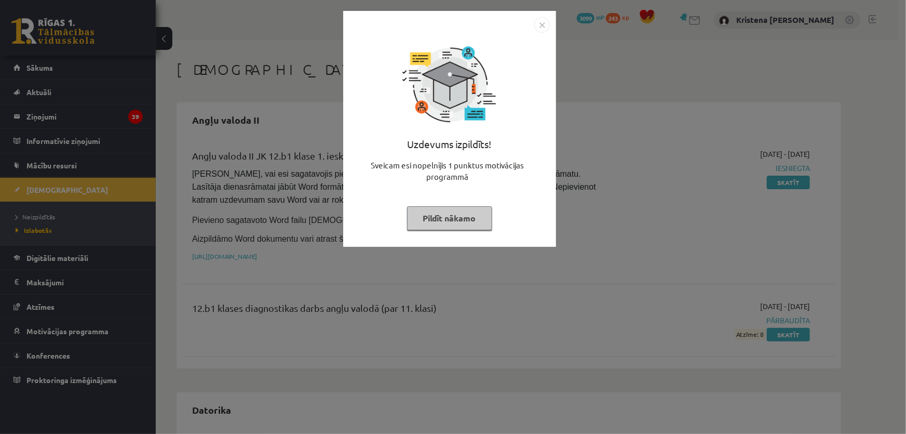
click at [449, 215] on button "Pildīt nākamo" at bounding box center [449, 218] width 85 height 24
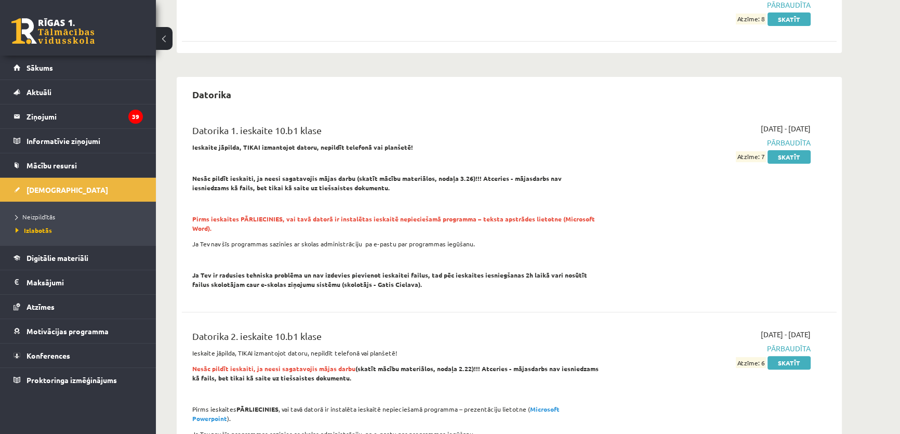
scroll to position [378, 0]
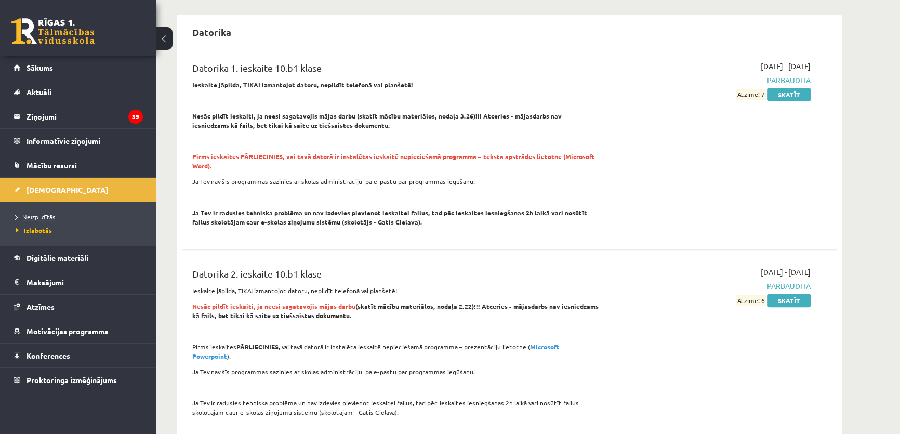
click at [39, 214] on span "Neizpildītās" at bounding box center [35, 216] width 39 height 8
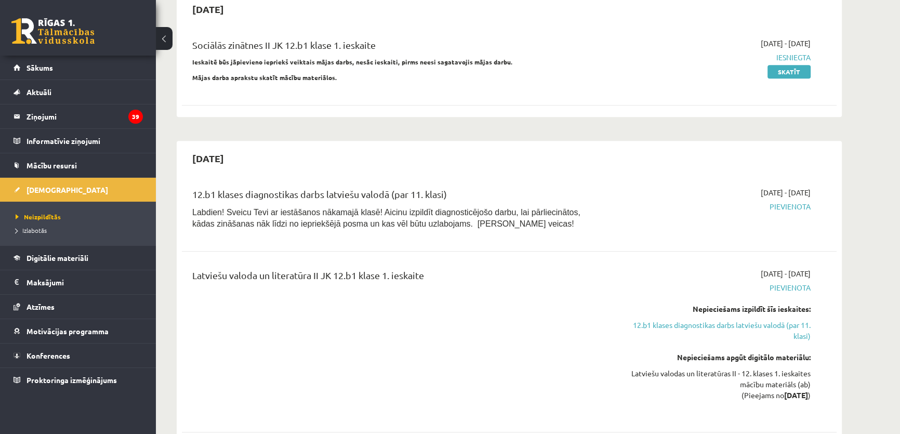
scroll to position [661, 0]
